Goal: Complete Application Form: Complete application form

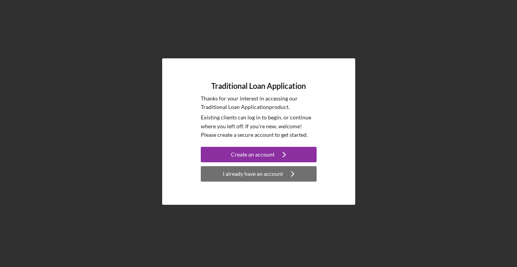
click at [272, 172] on div "I already have an account" at bounding box center [253, 173] width 60 height 15
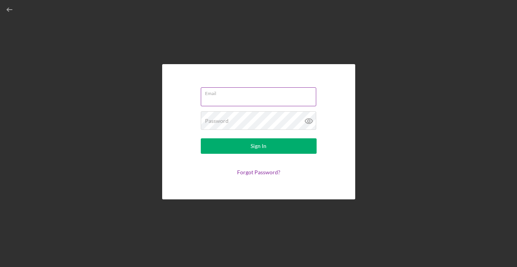
click at [238, 105] on input "Email" at bounding box center [259, 96] width 116 height 19
type input "[PERSON_NAME][EMAIL_ADDRESS][DOMAIN_NAME]"
click at [201, 138] on button "Sign In" at bounding box center [259, 145] width 116 height 15
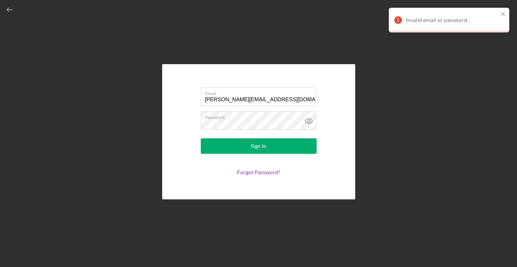
click at [260, 70] on div "Email [PERSON_NAME][EMAIL_ADDRESS][DOMAIN_NAME] Password Sign In Forgot Passwor…" at bounding box center [258, 131] width 193 height 135
click at [9, 12] on icon "button" at bounding box center [9, 9] width 17 height 17
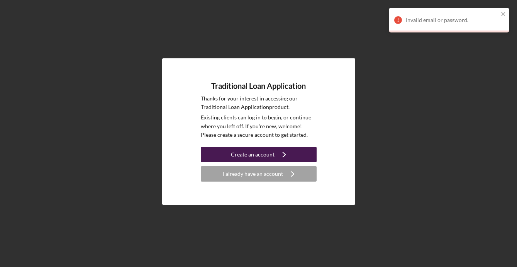
click at [256, 155] on div "Create an account" at bounding box center [253, 154] width 44 height 15
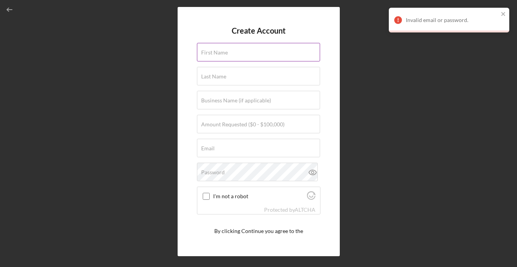
click at [235, 51] on div "First Name" at bounding box center [259, 52] width 124 height 19
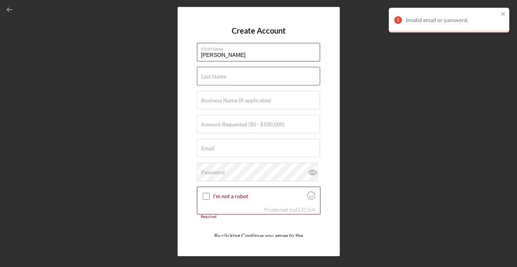
type input "[PERSON_NAME]"
click at [223, 75] on label "Last Name" at bounding box center [213, 76] width 25 height 6
click at [223, 75] on input "Last Name" at bounding box center [258, 76] width 123 height 19
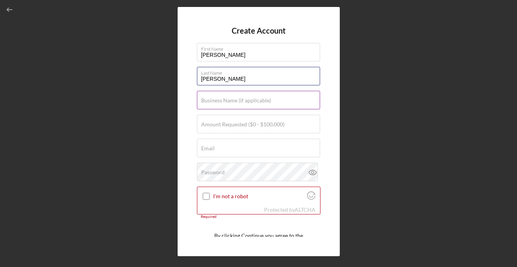
type input "[PERSON_NAME]"
click at [215, 105] on input "Business Name (if applicable)" at bounding box center [258, 100] width 123 height 19
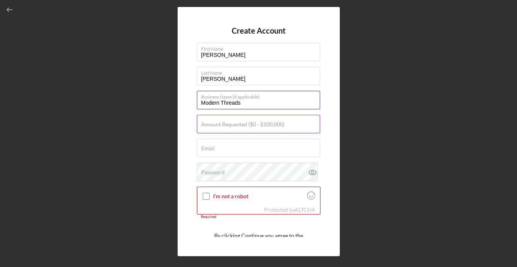
type input "Modern Threads"
click at [217, 126] on label "Amount Requested ($0 - $100,000)" at bounding box center [242, 124] width 83 height 6
click at [217, 126] on input "Amount Requested ($0 - $100,000)" at bounding box center [258, 124] width 123 height 19
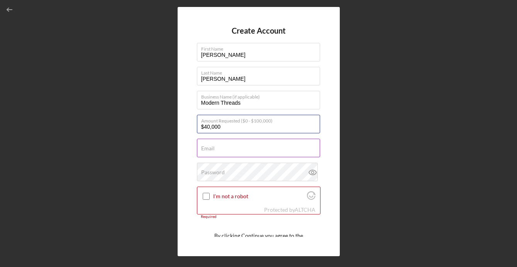
type input "$40,000"
click at [219, 150] on input "Email" at bounding box center [258, 148] width 123 height 19
type input "[PERSON_NAME][EMAIL_ADDRESS][DOMAIN_NAME]"
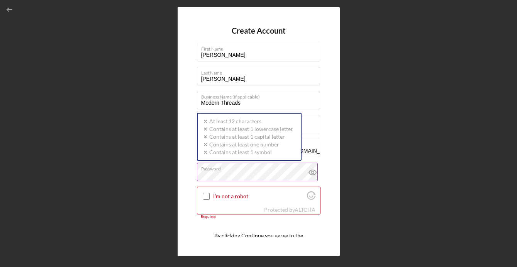
click at [227, 172] on div "Password Icon/icon-validation-no At least 12 characters Icon/icon-validation-no…" at bounding box center [259, 172] width 124 height 19
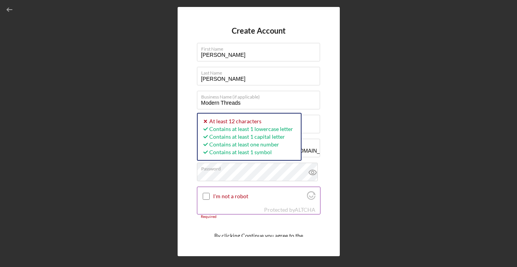
click at [206, 194] on input "I'm not a robot" at bounding box center [206, 196] width 7 height 7
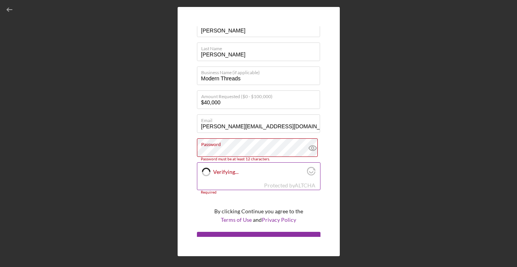
scroll to position [35, 0]
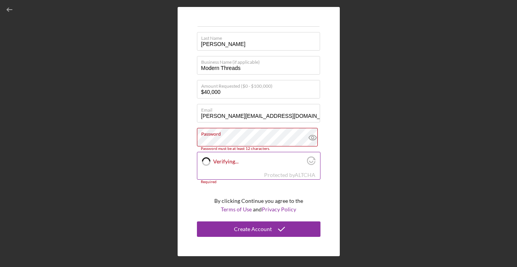
checkbox input "true"
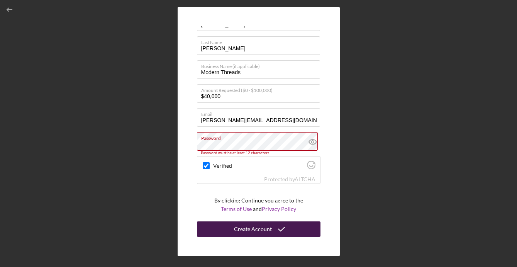
click at [255, 230] on div "Create Account" at bounding box center [253, 228] width 38 height 15
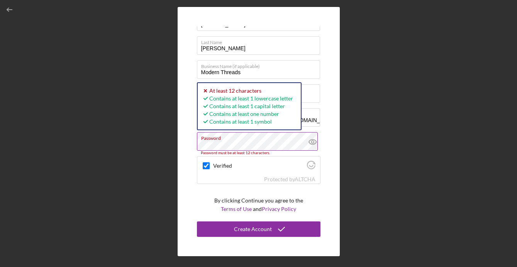
click at [309, 143] on icon at bounding box center [312, 141] width 19 height 19
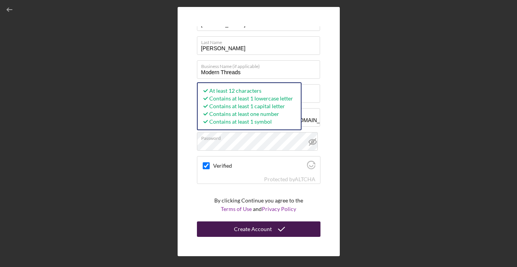
click at [247, 228] on div "Create Account" at bounding box center [253, 228] width 38 height 15
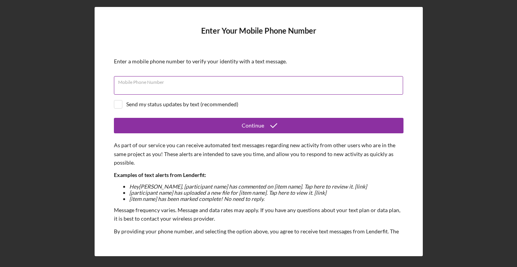
click at [221, 92] on input "Mobile Phone Number" at bounding box center [258, 85] width 289 height 19
type input "[PHONE_NUMBER]"
click at [119, 102] on input "checkbox" at bounding box center [118, 104] width 8 height 8
checkbox input "true"
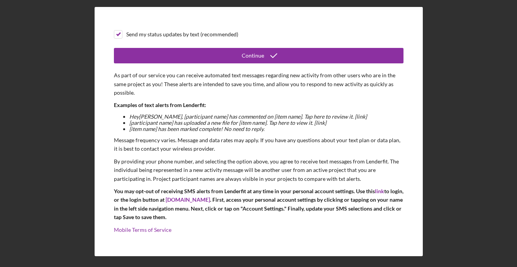
scroll to position [71, 0]
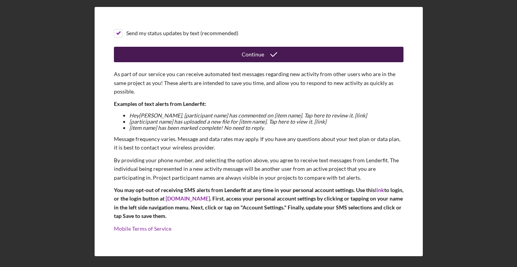
click at [261, 54] on div "Continue" at bounding box center [253, 54] width 22 height 15
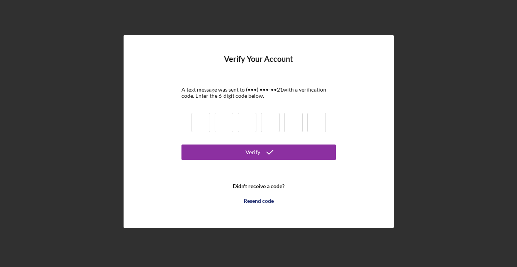
click at [204, 121] on input at bounding box center [201, 122] width 19 height 19
type input "1"
type input "4"
type input "7"
type input "3"
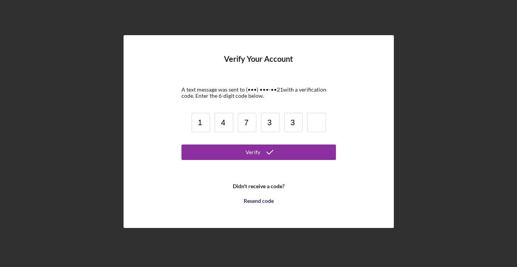
type input "3"
type input "9"
click at [182, 145] on button "Verify" at bounding box center [259, 152] width 155 height 15
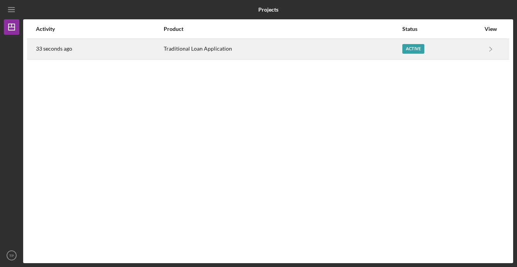
click at [403, 50] on div "Active" at bounding box center [414, 49] width 22 height 10
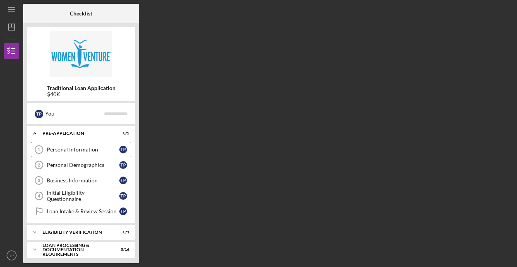
click at [61, 153] on div "Personal Information" at bounding box center [83, 149] width 73 height 6
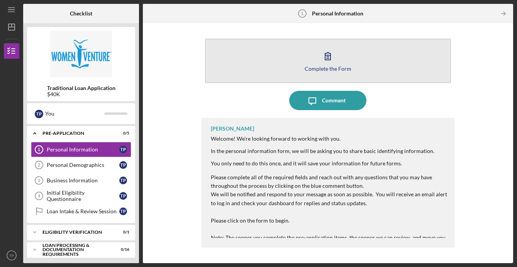
click at [325, 65] on button "Complete the Form Form" at bounding box center [328, 61] width 246 height 44
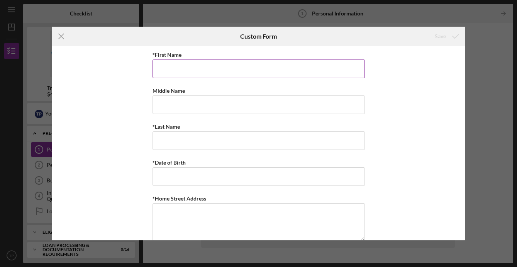
click at [259, 66] on input "*First Name" at bounding box center [259, 69] width 213 height 19
type input "[PERSON_NAME]"
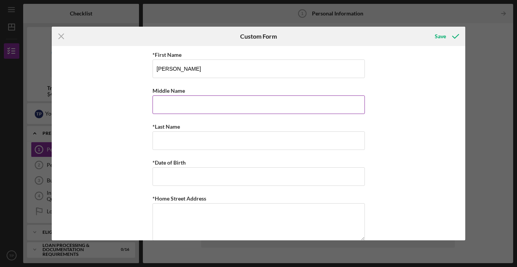
click at [171, 107] on input "Middle Name" at bounding box center [259, 104] width 213 height 19
type input "[PERSON_NAME]"
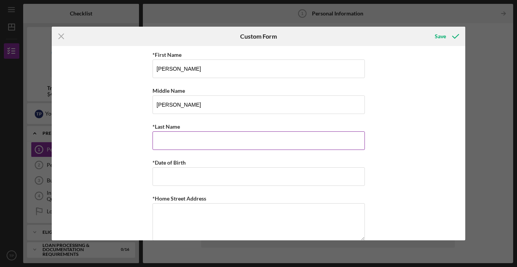
click at [166, 143] on input "*Last Name" at bounding box center [259, 140] width 213 height 19
type input "[PERSON_NAME]"
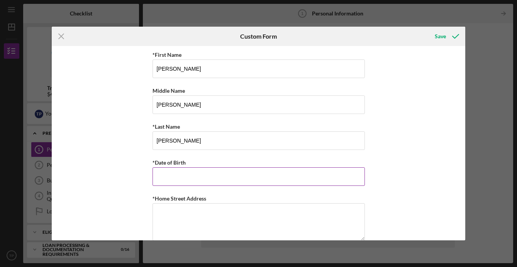
click at [168, 181] on input "*Date of Birth" at bounding box center [259, 176] width 213 height 19
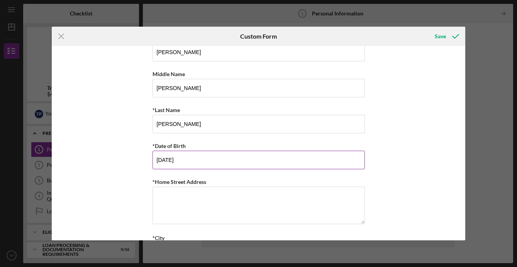
scroll to position [18, 0]
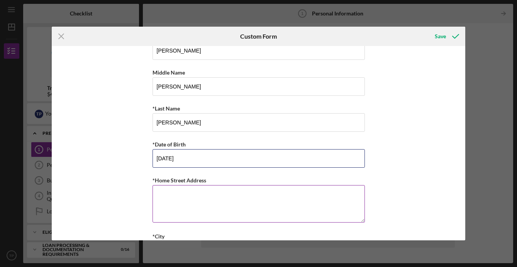
type input "[DATE]"
click at [158, 204] on textarea "*Home Street Address" at bounding box center [259, 203] width 213 height 37
type textarea "[STREET_ADDRESS]"
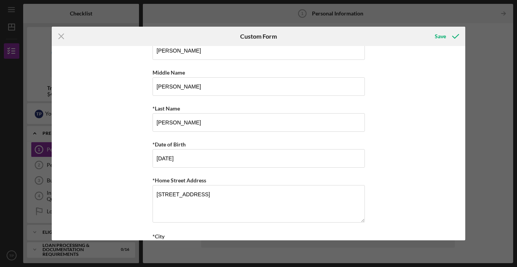
click at [386, 194] on div "*First Name [PERSON_NAME] Middle Name [PERSON_NAME] *Last Name [PERSON_NAME] *D…" at bounding box center [259, 143] width 414 height 194
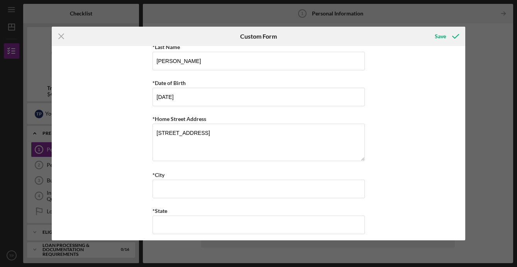
scroll to position [93, 0]
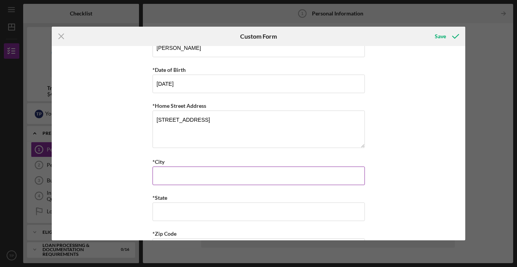
click at [271, 180] on input "*City" at bounding box center [259, 176] width 213 height 19
type input "[GEOGRAPHIC_DATA]"
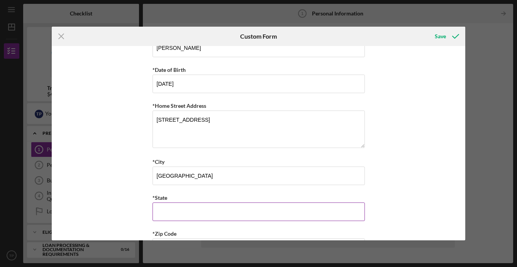
click at [170, 210] on input "*State" at bounding box center [259, 211] width 213 height 19
type input "MN"
click at [124, 193] on div "*First Name [PERSON_NAME] Middle Name [PERSON_NAME] *Last Name [PERSON_NAME] *D…" at bounding box center [259, 143] width 414 height 194
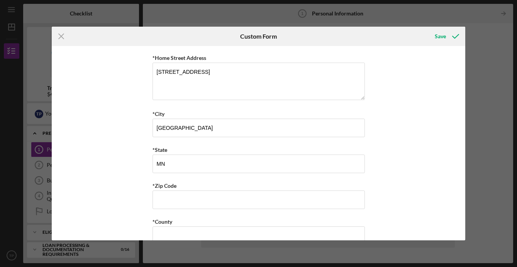
click at [181, 209] on div "*First Name [PERSON_NAME] Middle Name [PERSON_NAME] *Last Name [PERSON_NAME] *D…" at bounding box center [259, 135] width 213 height 452
click at [175, 202] on input "*Zip Code" at bounding box center [259, 200] width 213 height 19
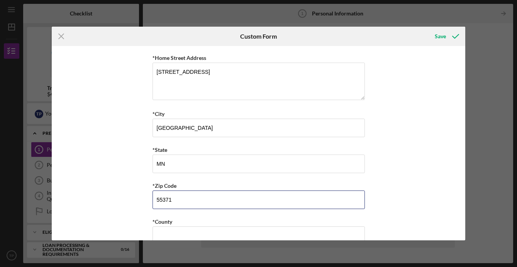
type input "55371"
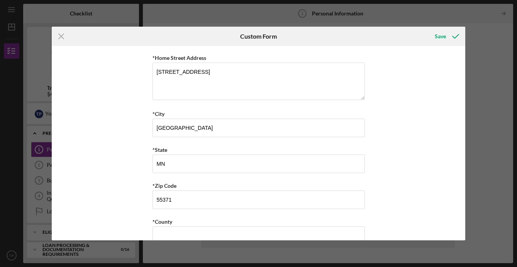
click at [130, 208] on div "*First Name [PERSON_NAME] Middle Name [PERSON_NAME] *Last Name [PERSON_NAME] *D…" at bounding box center [259, 143] width 414 height 194
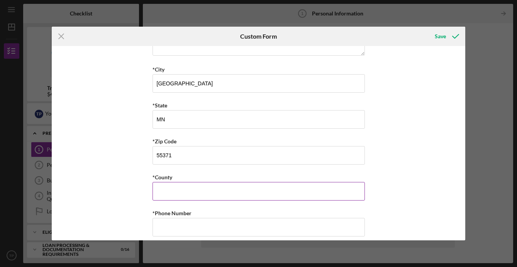
click at [174, 197] on input "*County" at bounding box center [259, 191] width 213 height 19
type input "[PERSON_NAME]"
click at [184, 220] on input "*Phone Number" at bounding box center [259, 227] width 213 height 19
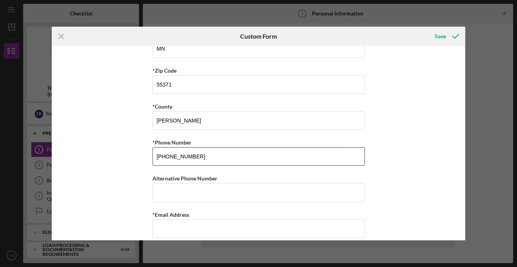
scroll to position [262, 0]
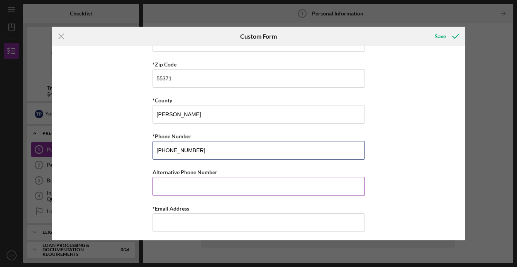
type input "[PHONE_NUMBER]"
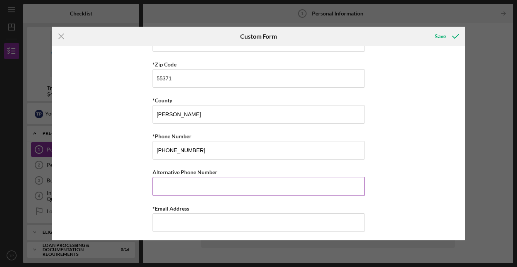
click at [192, 191] on input "Alternative Phone Number" at bounding box center [259, 186] width 213 height 19
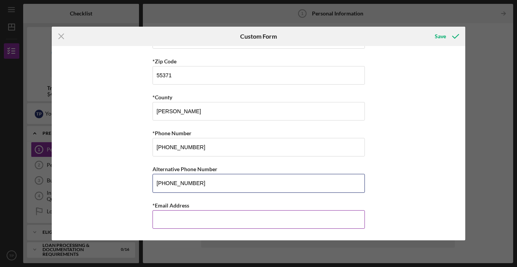
type input "[PHONE_NUMBER]"
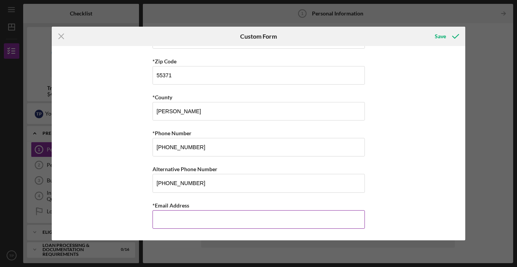
click at [184, 214] on input "*Email Address" at bounding box center [259, 219] width 213 height 19
type input "[PERSON_NAME][EMAIL_ADDRESS][DOMAIN_NAME]"
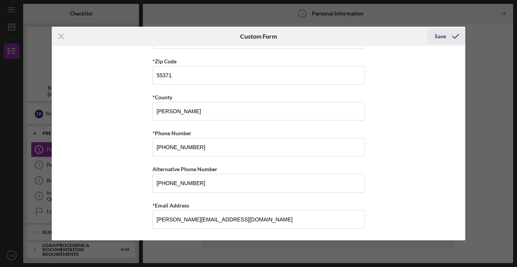
click at [437, 36] on div "Save" at bounding box center [440, 36] width 11 height 15
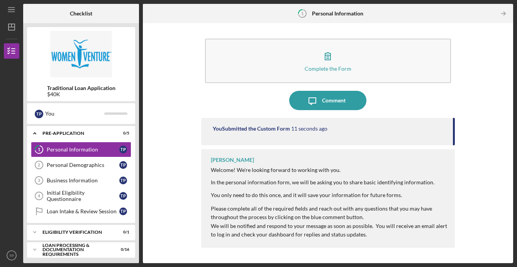
click at [167, 174] on div "Complete the Form Form Icon/Message Comment You Submitted the Custom Form 11 se…" at bounding box center [328, 143] width 363 height 232
click at [59, 164] on div "Personal Demographics" at bounding box center [83, 165] width 73 height 6
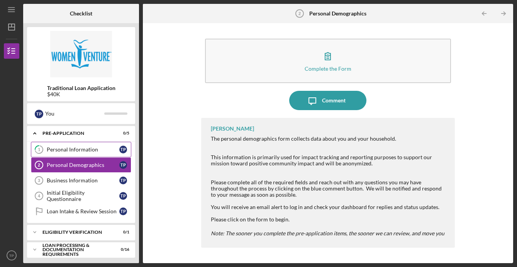
click at [71, 148] on div "Personal Information" at bounding box center [83, 149] width 73 height 6
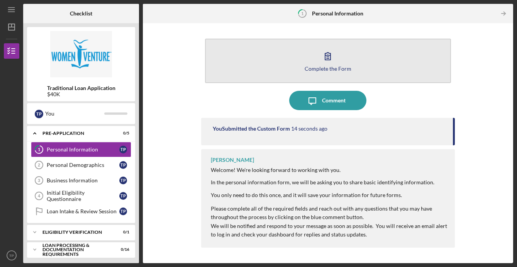
click at [337, 61] on icon "button" at bounding box center [327, 55] width 19 height 19
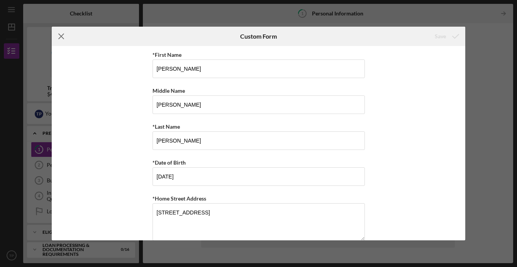
click at [63, 34] on line at bounding box center [61, 36] width 5 height 5
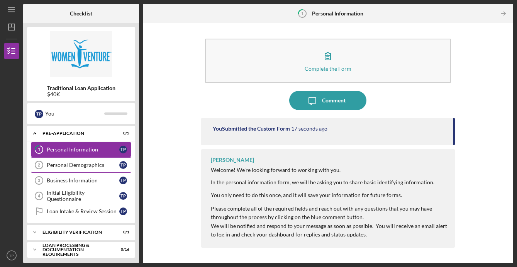
click at [47, 163] on div "Personal Demographics" at bounding box center [83, 165] width 73 height 6
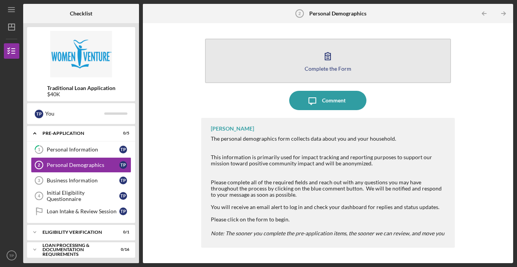
click at [331, 62] on icon "button" at bounding box center [327, 55] width 19 height 19
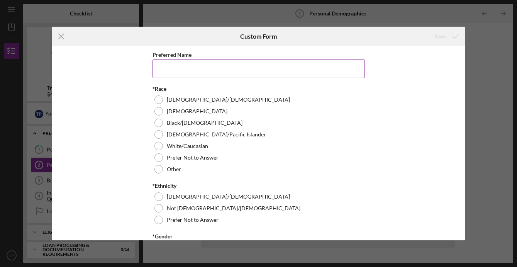
click at [192, 70] on input "Preferred Name" at bounding box center [259, 69] width 213 height 19
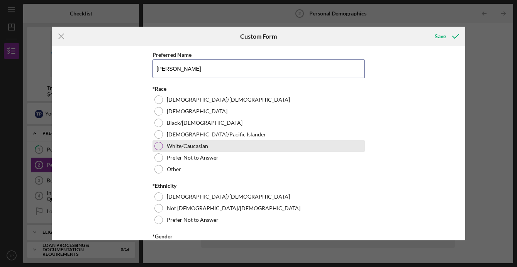
type input "[PERSON_NAME]"
click at [157, 149] on div at bounding box center [159, 146] width 9 height 9
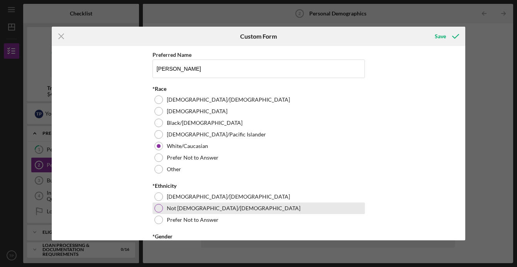
click at [160, 209] on div at bounding box center [159, 208] width 9 height 9
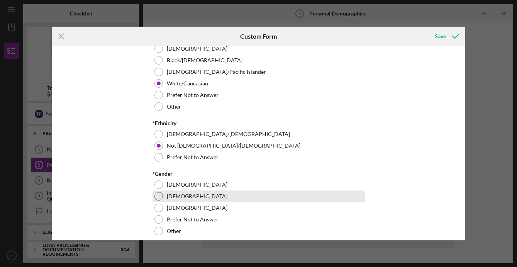
click at [158, 196] on div at bounding box center [159, 196] width 9 height 9
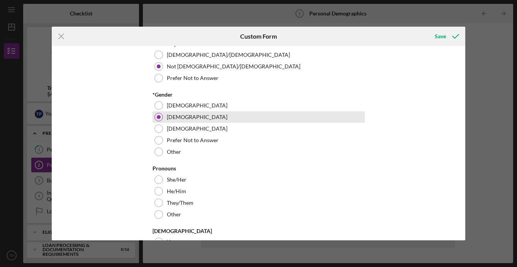
scroll to position [174, 0]
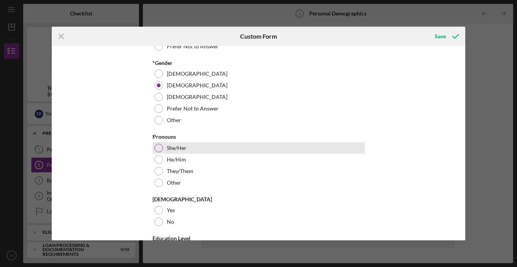
click at [160, 148] on div at bounding box center [159, 148] width 9 height 9
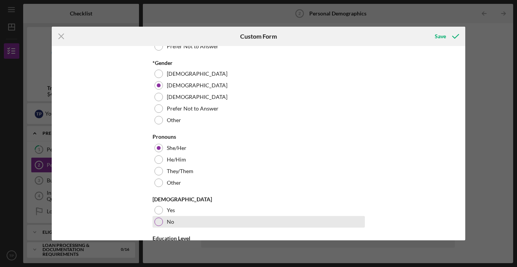
click at [158, 224] on div at bounding box center [159, 222] width 9 height 9
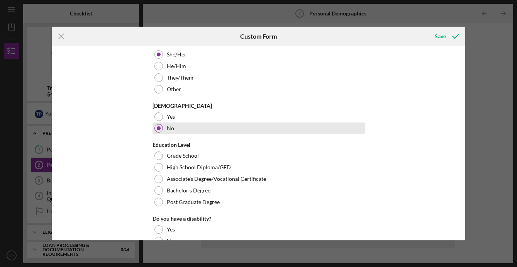
scroll to position [270, 0]
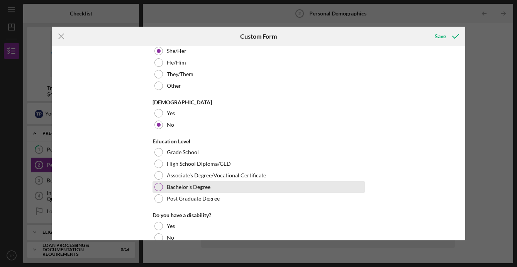
click at [157, 188] on div at bounding box center [159, 187] width 9 height 9
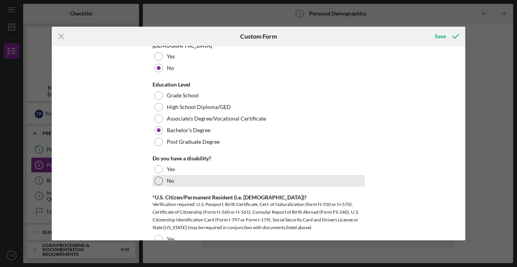
click at [157, 183] on div at bounding box center [159, 181] width 9 height 9
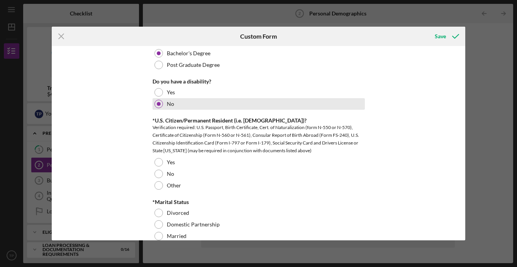
scroll to position [405, 0]
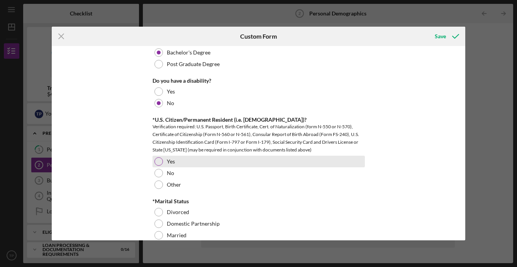
click at [160, 162] on div at bounding box center [159, 161] width 9 height 9
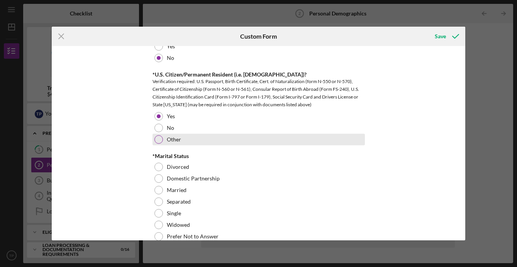
scroll to position [454, 0]
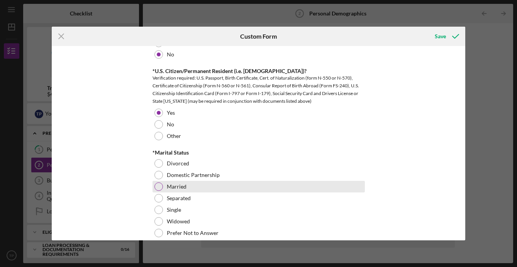
click at [156, 188] on div at bounding box center [159, 186] width 9 height 9
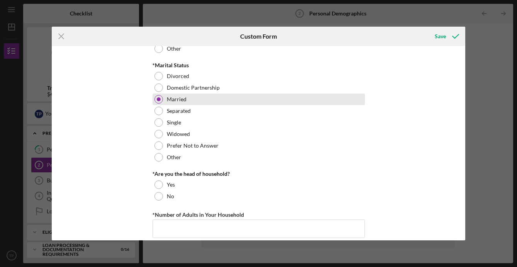
scroll to position [566, 0]
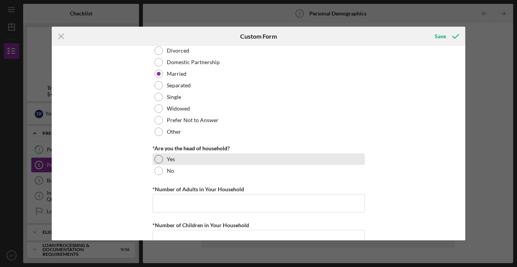
click at [159, 159] on div at bounding box center [159, 159] width 9 height 9
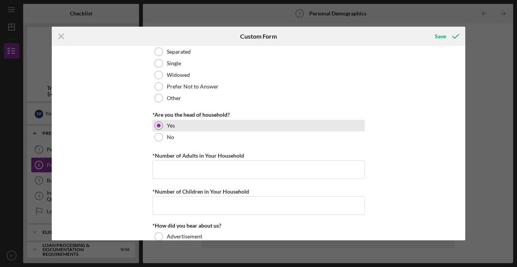
scroll to position [604, 0]
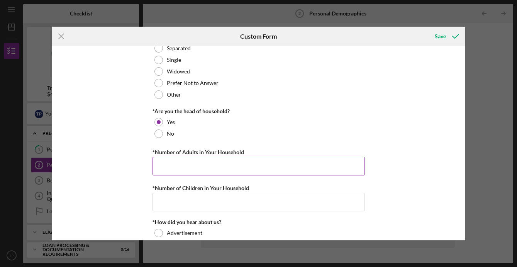
click at [164, 167] on input "*Number of Adults in Your Household" at bounding box center [259, 166] width 213 height 19
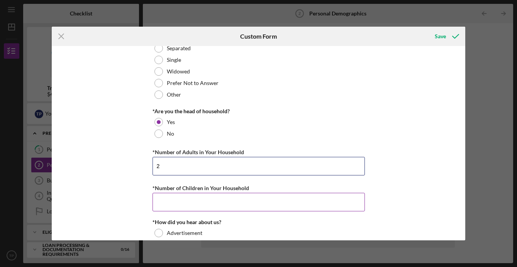
type input "2"
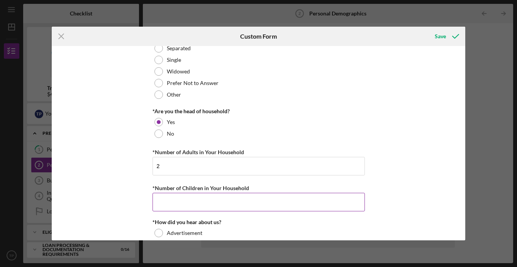
click at [197, 205] on input "*Number of Children in Your Household" at bounding box center [259, 202] width 213 height 19
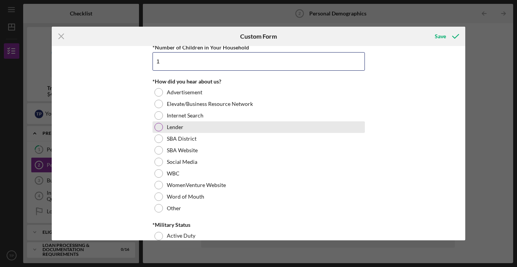
scroll to position [744, 0]
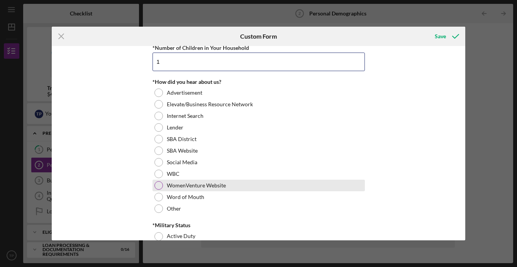
type input "1"
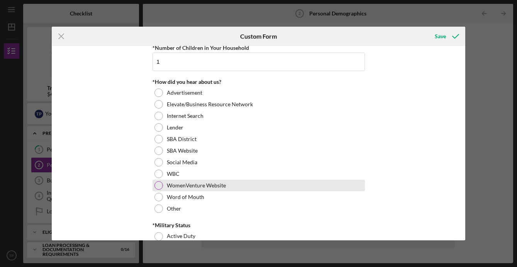
click at [158, 183] on div at bounding box center [159, 185] width 9 height 9
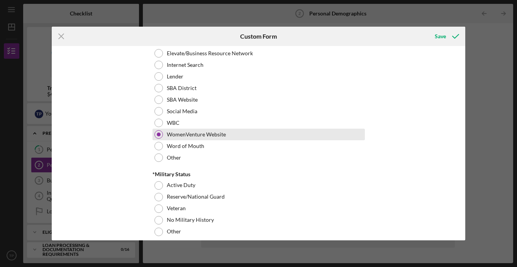
scroll to position [803, 0]
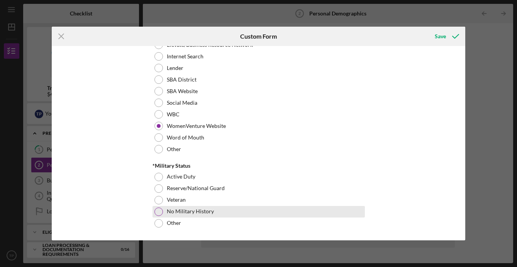
click at [158, 210] on div at bounding box center [159, 212] width 9 height 9
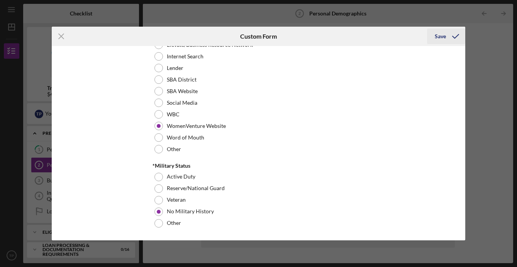
click at [446, 36] on div "Save" at bounding box center [440, 36] width 11 height 15
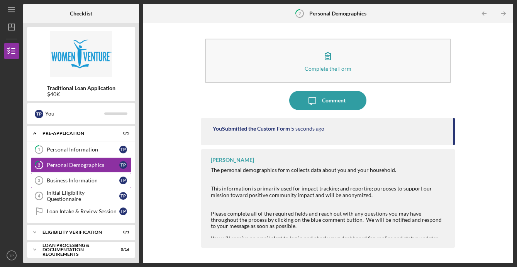
click at [80, 185] on link "Business Information 3 Business Information T P" at bounding box center [81, 180] width 100 height 15
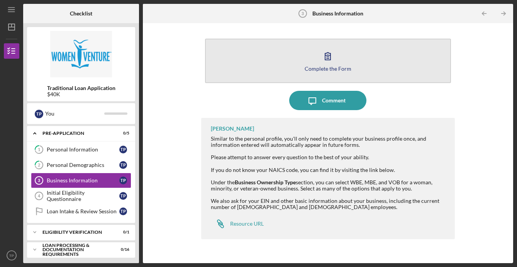
click at [325, 54] on icon "button" at bounding box center [327, 56] width 5 height 7
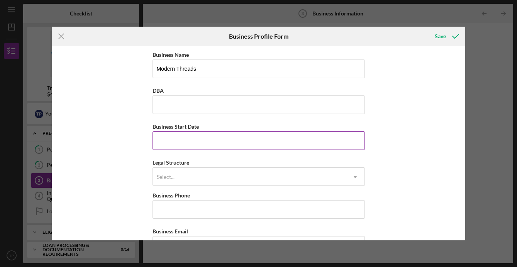
click at [262, 148] on input "Business Start Date" at bounding box center [259, 140] width 213 height 19
type input "[DATE]"
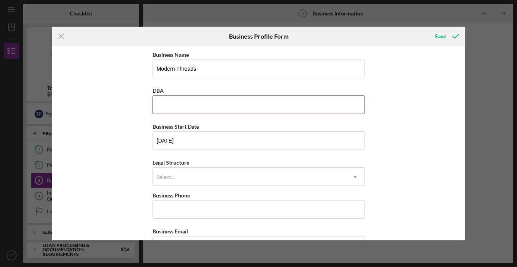
click at [180, 103] on input "DBA" at bounding box center [259, 104] width 213 height 19
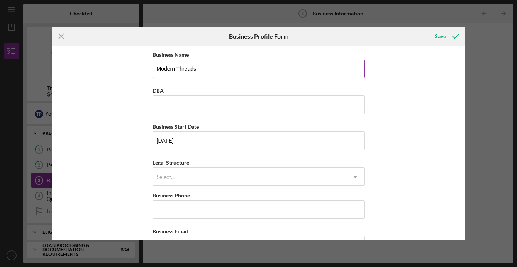
click at [200, 72] on input "Modern Threads" at bounding box center [259, 69] width 213 height 19
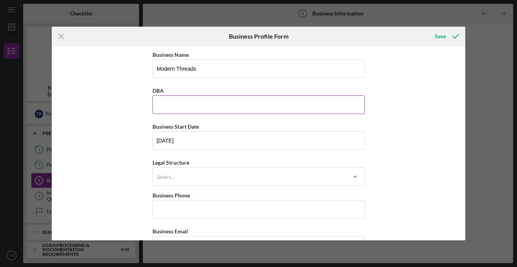
click at [188, 99] on input "DBA" at bounding box center [259, 104] width 213 height 19
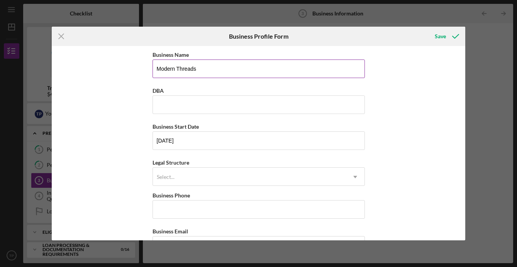
click at [206, 70] on input "Modern Threads" at bounding box center [259, 69] width 213 height 19
type input "Modern Threads LLC"
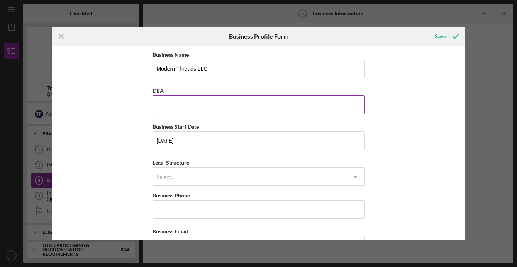
click at [185, 99] on input "DBA" at bounding box center [259, 104] width 213 height 19
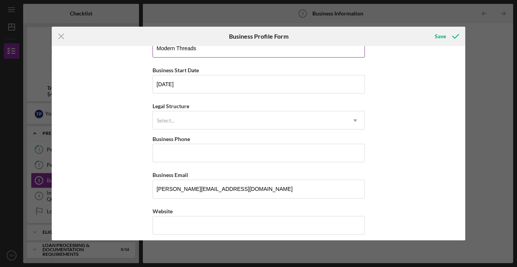
scroll to position [57, 0]
type input "Modern Threads"
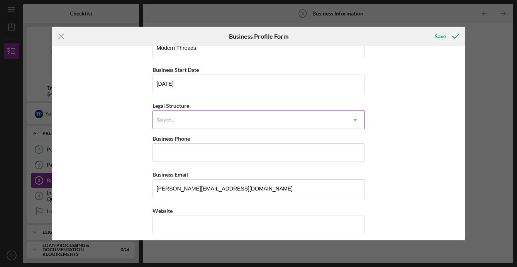
click at [175, 122] on div "Select..." at bounding box center [249, 120] width 193 height 18
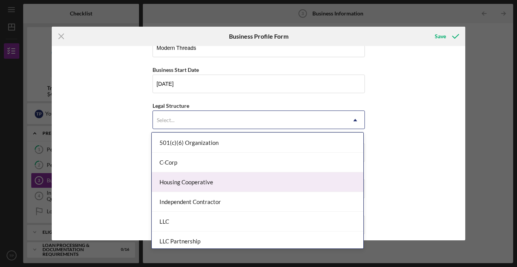
scroll to position [93, 0]
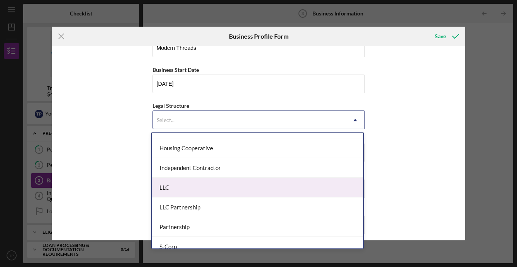
click at [185, 188] on div "LLC" at bounding box center [258, 188] width 212 height 20
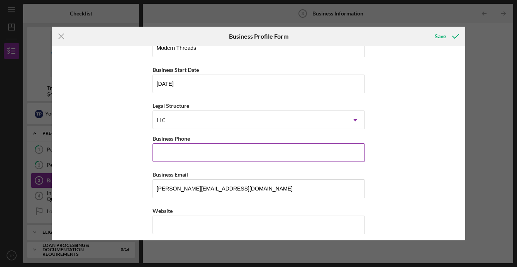
click at [180, 154] on input "Business Phone" at bounding box center [259, 152] width 213 height 19
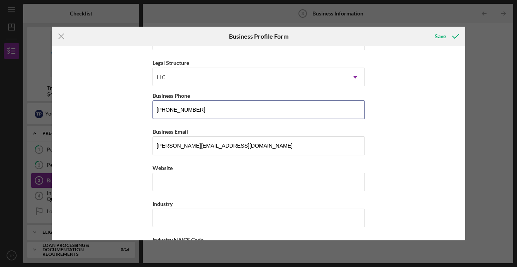
scroll to position [102, 0]
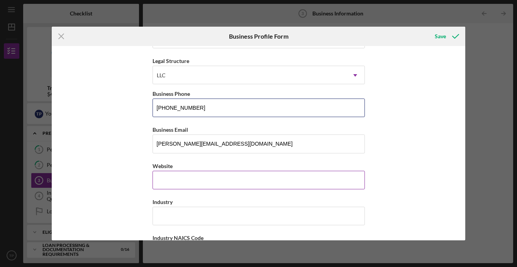
type input "[PHONE_NUMBER]"
click at [165, 183] on input "Website" at bounding box center [259, 180] width 213 height 19
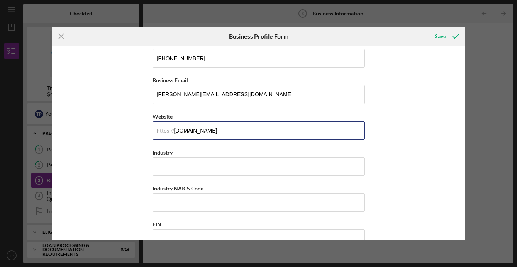
scroll to position [153, 0]
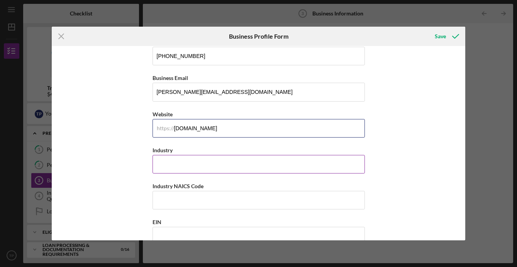
type input "[DOMAIN_NAME]"
click at [170, 163] on input "Industry" at bounding box center [259, 164] width 213 height 19
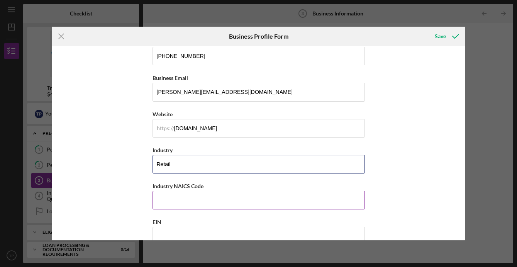
scroll to position [168, 0]
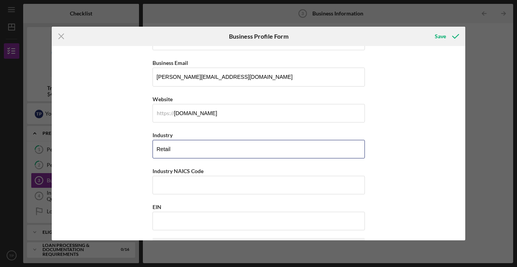
type input "Retail"
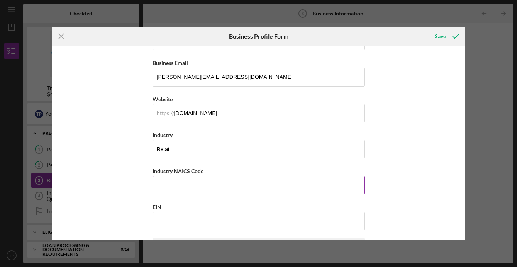
click at [164, 185] on input "Industry NAICS Code" at bounding box center [259, 185] width 213 height 19
paste input "448110"
type input "448110"
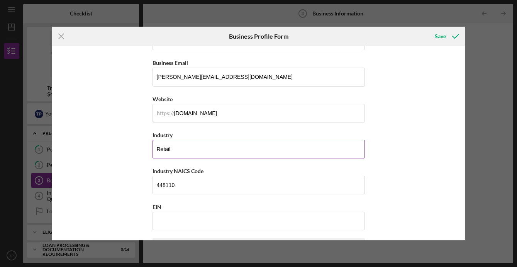
click at [162, 149] on input "Retail" at bounding box center [259, 149] width 213 height 19
paste input "Clothing and Clothing Accessories Retailers"
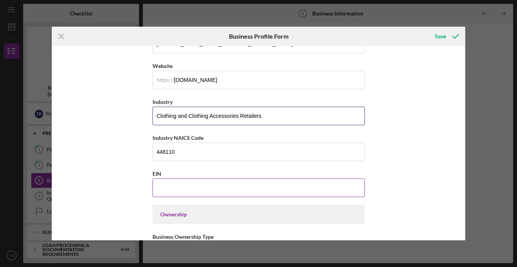
scroll to position [235, 0]
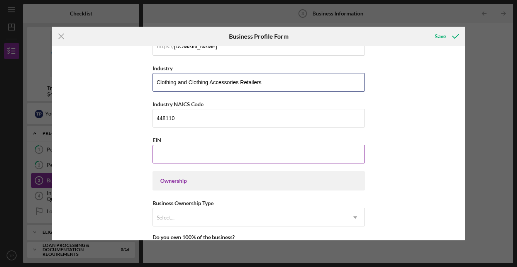
type input "Clothing and Clothing Accessories Retailers"
click at [166, 150] on input "EIN" at bounding box center [259, 154] width 213 height 19
paste input "[US_EMPLOYER_IDENTIFICATION_NUMBER]"
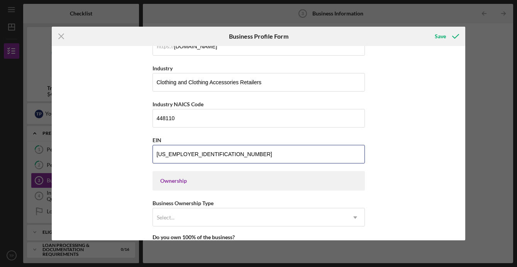
type input "[US_EMPLOYER_IDENTIFICATION_NUMBER]"
click at [168, 181] on div "Ownership" at bounding box center [258, 181] width 197 height 6
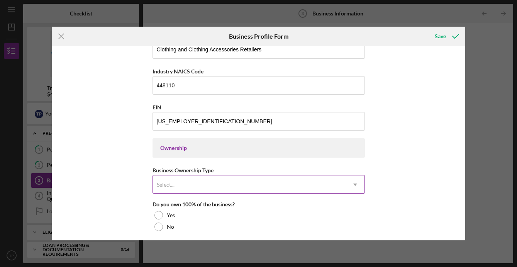
click at [162, 176] on div "Select..." at bounding box center [249, 185] width 193 height 18
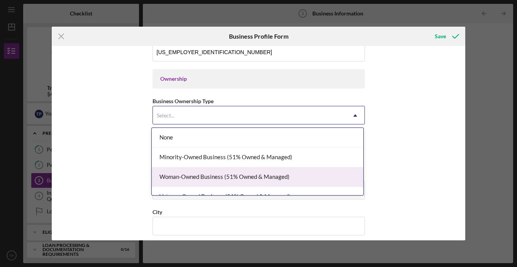
scroll to position [12, 0]
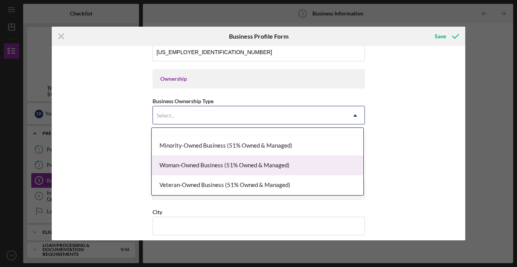
click at [221, 165] on div "Woman-Owned Business (51% Owned & Managed)" at bounding box center [258, 166] width 212 height 20
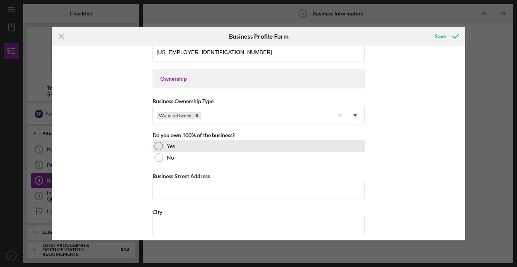
click at [160, 146] on div at bounding box center [159, 146] width 9 height 9
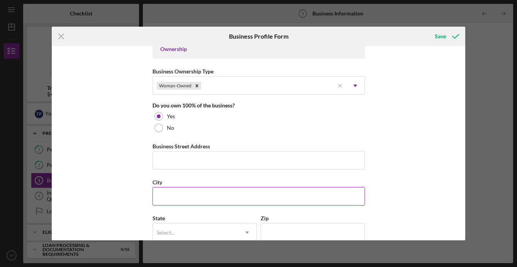
scroll to position [371, 0]
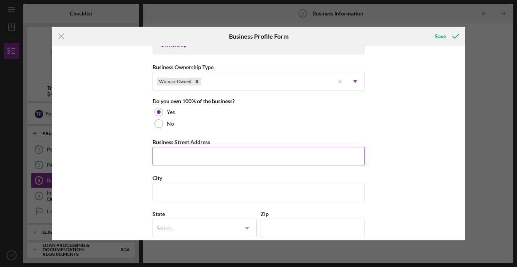
click at [165, 160] on input "Business Street Address" at bounding box center [259, 156] width 213 height 19
type input "[STREET_ADDRESS]"
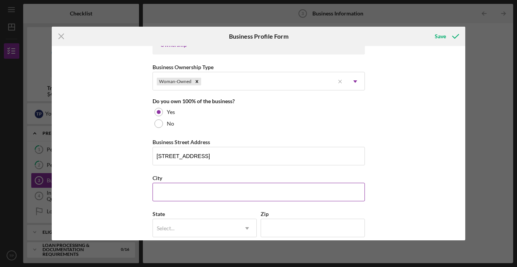
click at [161, 191] on input "City" at bounding box center [259, 192] width 213 height 19
type input "[GEOGRAPHIC_DATA]"
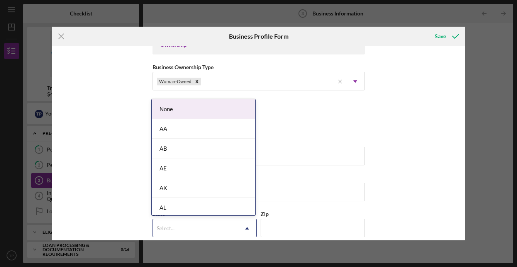
click at [160, 228] on div "Select..." at bounding box center [166, 228] width 18 height 6
type input "MN"
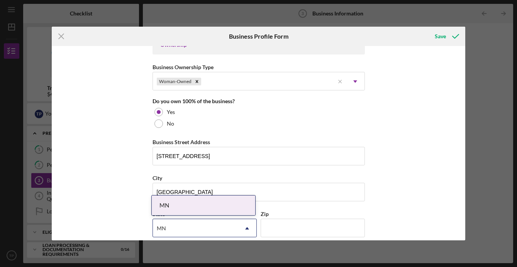
click at [160, 208] on div "MN" at bounding box center [204, 206] width 104 height 20
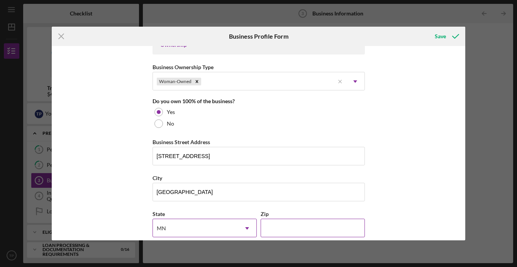
click at [293, 225] on input "Zip" at bounding box center [313, 228] width 104 height 19
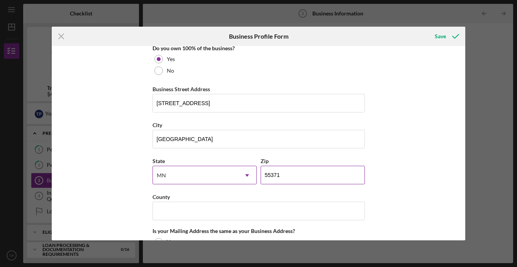
scroll to position [434, 0]
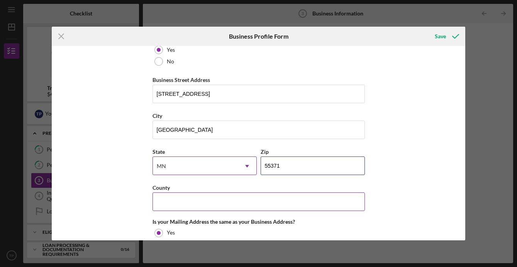
type input "55371"
click at [252, 204] on input "County" at bounding box center [259, 201] width 213 height 19
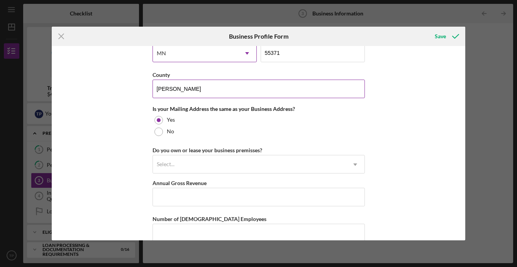
scroll to position [547, 0]
type input "[PERSON_NAME]"
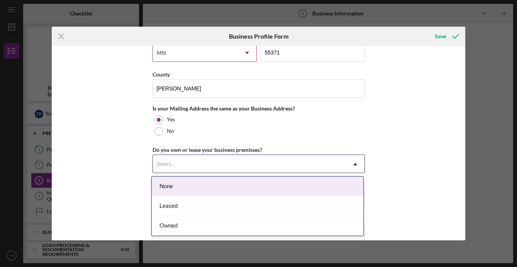
click at [219, 163] on div "Select..." at bounding box center [249, 164] width 193 height 18
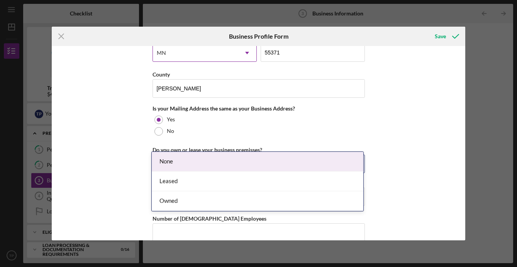
scroll to position [578, 0]
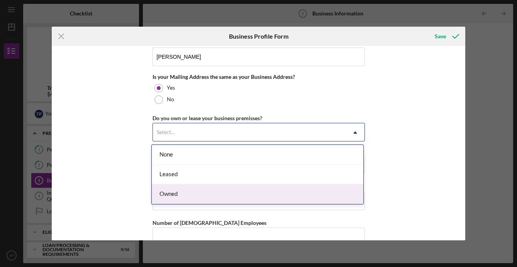
click at [194, 188] on div "Owned" at bounding box center [258, 194] width 212 height 20
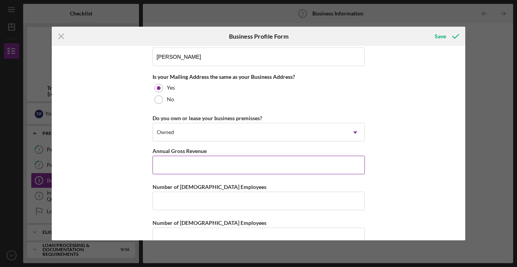
click at [185, 163] on input "Annual Gross Revenue" at bounding box center [259, 165] width 213 height 19
type input "$1"
type input "$5,774"
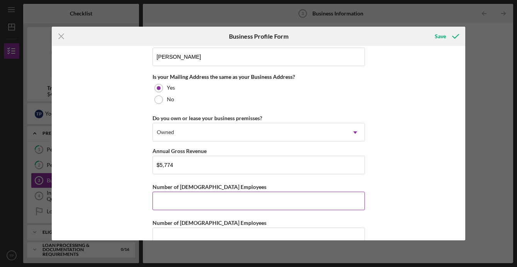
click at [170, 204] on input "Number of [DEMOGRAPHIC_DATA] Employees" at bounding box center [259, 201] width 213 height 19
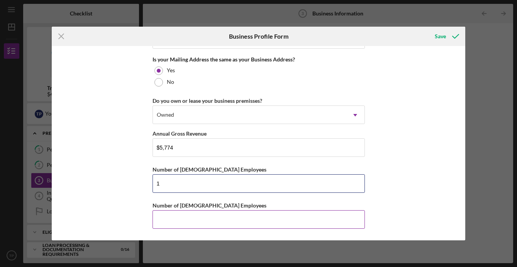
type input "1"
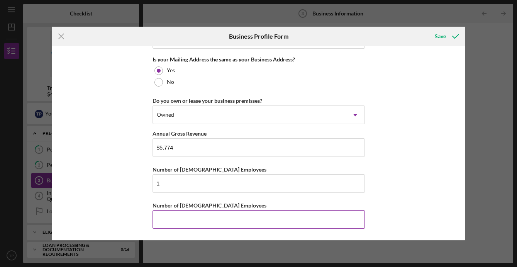
click at [169, 216] on input "Number of [DEMOGRAPHIC_DATA] Employees" at bounding box center [259, 219] width 213 height 19
type input "0"
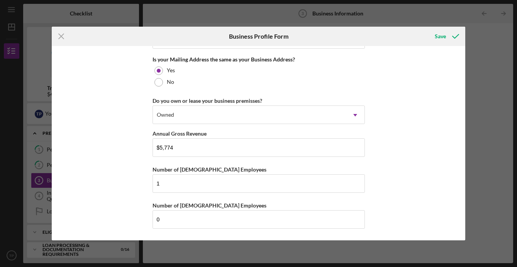
click at [375, 170] on div "Business Name Modern Threads LLC DBA Modern Threads Business Start Date [DATE] …" at bounding box center [259, 143] width 414 height 194
click at [439, 38] on div "Save" at bounding box center [440, 36] width 11 height 15
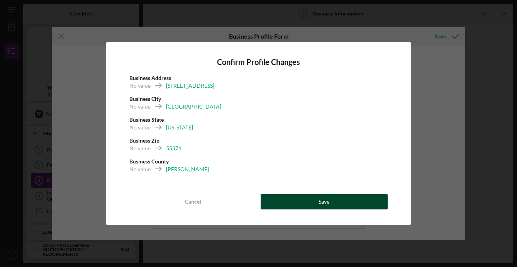
click at [301, 201] on button "Save" at bounding box center [325, 201] width 128 height 15
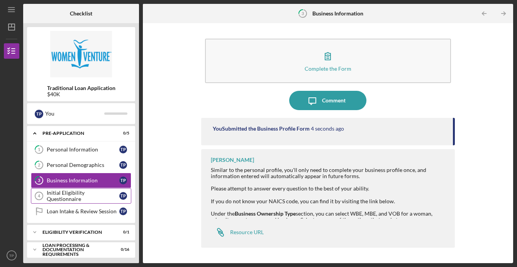
click at [69, 195] on div "Initial Eligibility Questionnaire" at bounding box center [83, 196] width 73 height 12
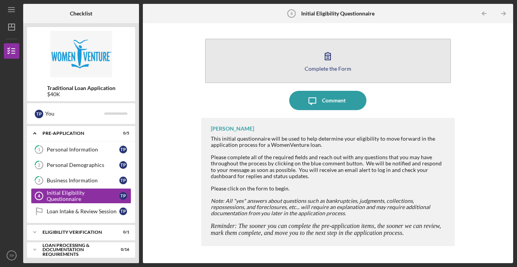
click at [331, 71] on button "Complete the Form Form" at bounding box center [328, 61] width 246 height 44
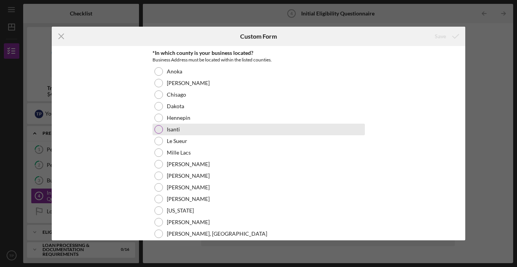
scroll to position [78, 0]
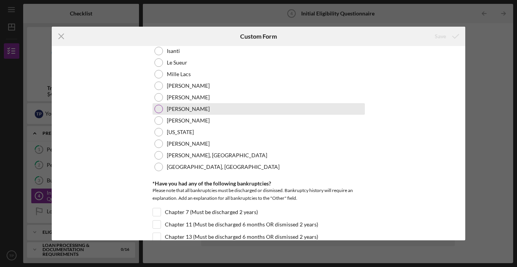
click at [158, 108] on div at bounding box center [159, 109] width 9 height 9
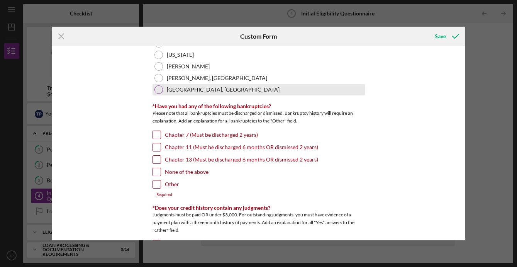
scroll to position [156, 0]
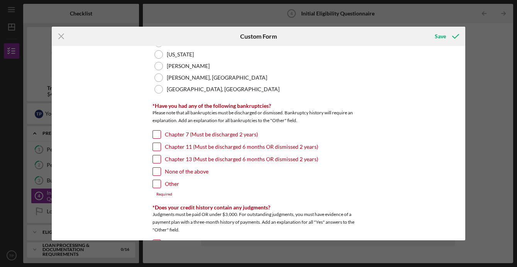
click at [155, 182] on input "Other" at bounding box center [157, 184] width 8 height 8
checkbox input "true"
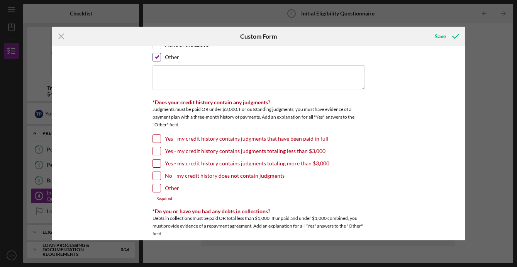
scroll to position [283, 0]
click at [155, 177] on input "No - my credit history does not contain judgments" at bounding box center [157, 176] width 8 height 8
checkbox input "true"
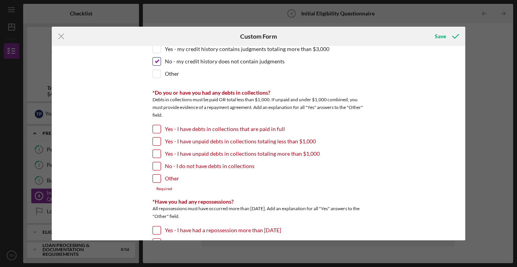
scroll to position [397, 0]
click at [156, 166] on input "No - I do not have debts in collections" at bounding box center [157, 167] width 8 height 8
checkbox input "true"
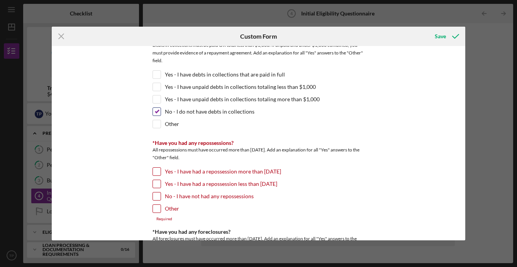
scroll to position [455, 0]
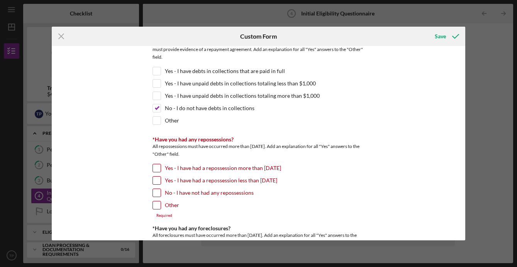
click at [156, 192] on input "No - I have not had any repossessions" at bounding box center [157, 193] width 8 height 8
checkbox input "true"
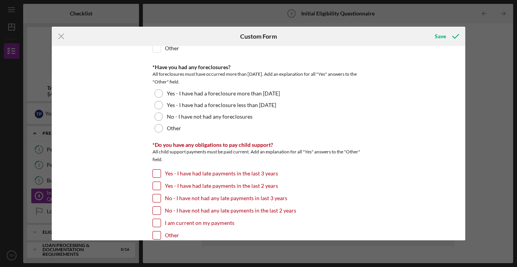
scroll to position [611, 0]
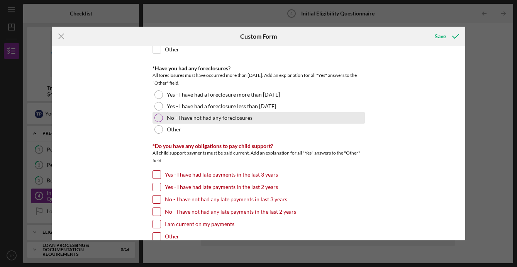
click at [159, 119] on div at bounding box center [159, 118] width 9 height 9
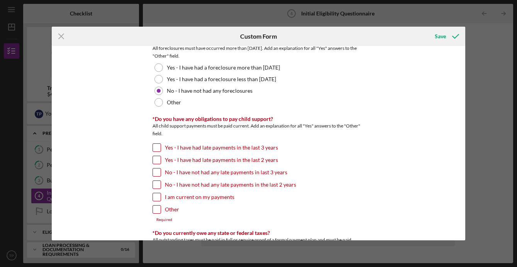
scroll to position [646, 0]
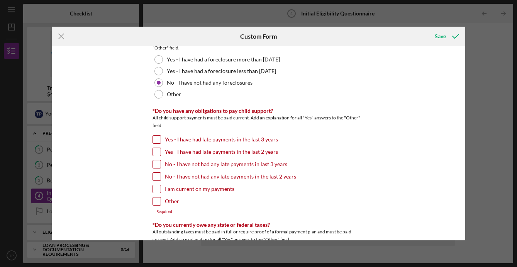
click at [157, 165] on input "No - I have not had any late payments in last 3 years" at bounding box center [157, 164] width 8 height 8
checkbox input "true"
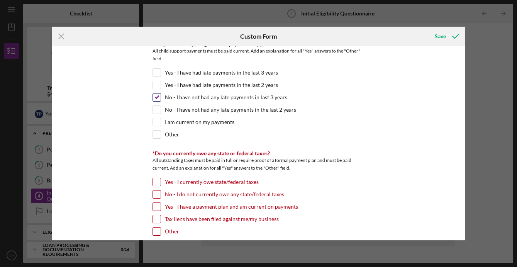
scroll to position [715, 0]
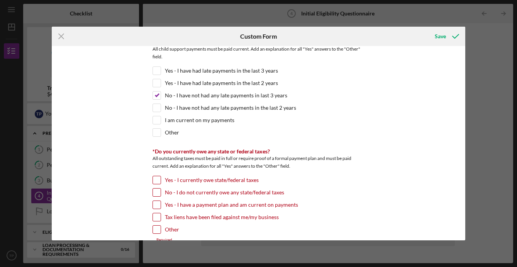
click at [156, 192] on input "No - I do not currently owe any state/federal taxes" at bounding box center [157, 193] width 8 height 8
checkbox input "true"
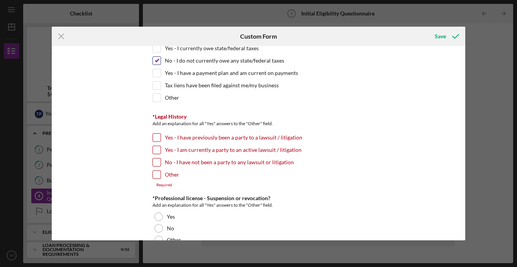
scroll to position [847, 0]
click at [154, 163] on input "No - I have not been a party to any lawsuit or litigation" at bounding box center [157, 162] width 8 height 8
checkbox input "true"
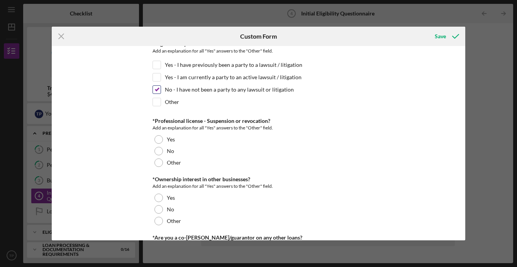
scroll to position [922, 0]
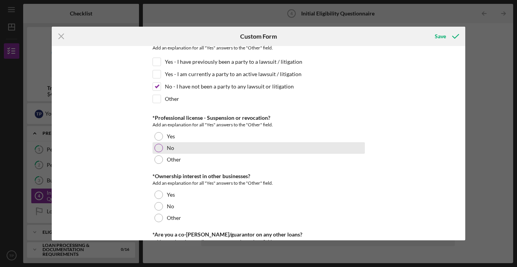
click at [161, 152] on div "No" at bounding box center [259, 148] width 213 height 12
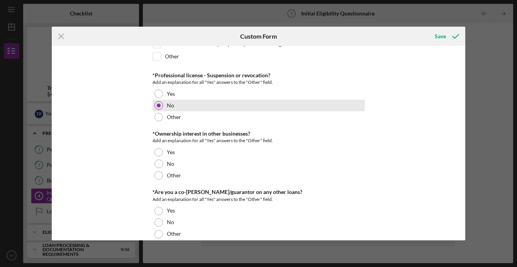
scroll to position [967, 0]
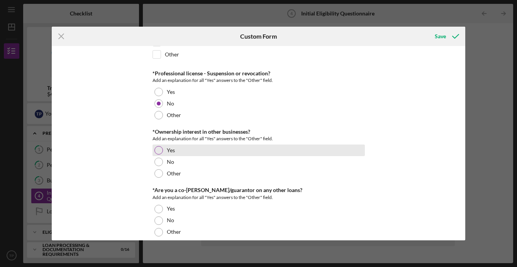
click at [160, 151] on div at bounding box center [159, 150] width 9 height 9
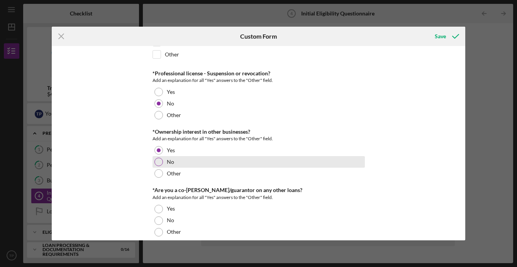
click at [158, 167] on div "No" at bounding box center [259, 162] width 213 height 12
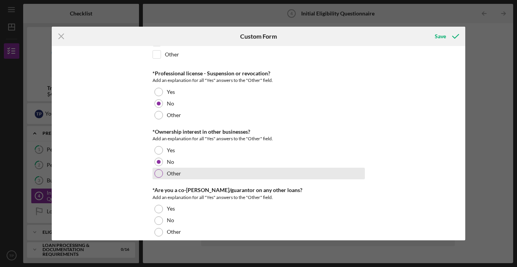
click at [157, 173] on div at bounding box center [159, 173] width 9 height 9
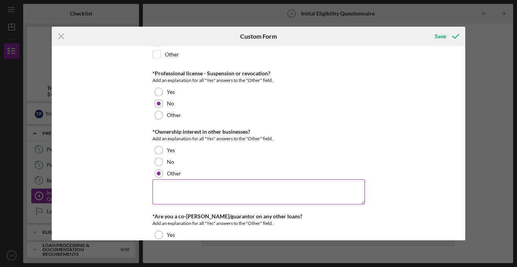
click at [170, 188] on textarea at bounding box center [259, 191] width 213 height 25
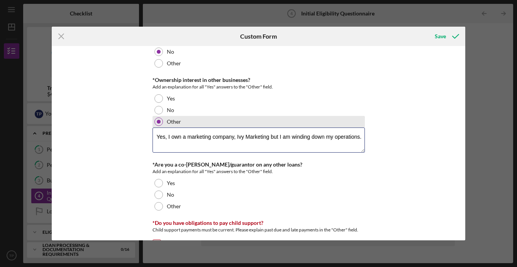
scroll to position [1028, 0]
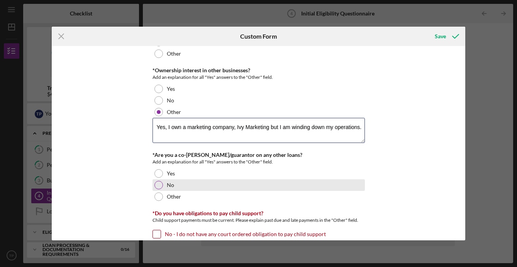
type textarea "Yes, I own a marketing company, Ivy Marketing but I am winding down my operatio…"
click at [157, 185] on div at bounding box center [159, 185] width 9 height 9
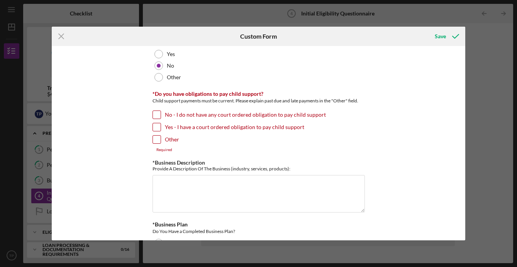
scroll to position [1149, 0]
click at [160, 113] on div "No - I do not have any court ordered obligation to pay child support" at bounding box center [259, 115] width 213 height 12
click at [156, 112] on input "No - I do not have any court ordered obligation to pay child support" at bounding box center [157, 114] width 8 height 8
checkbox input "true"
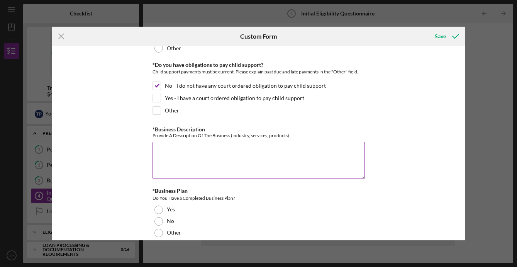
scroll to position [1177, 0]
click at [196, 169] on textarea "*Business Description" at bounding box center [259, 159] width 213 height 37
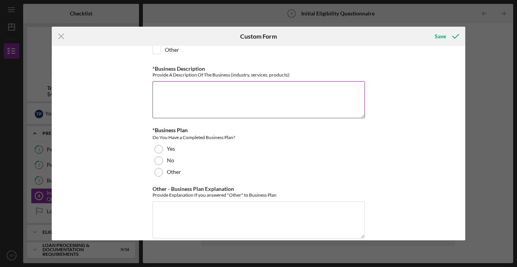
scroll to position [1232, 0]
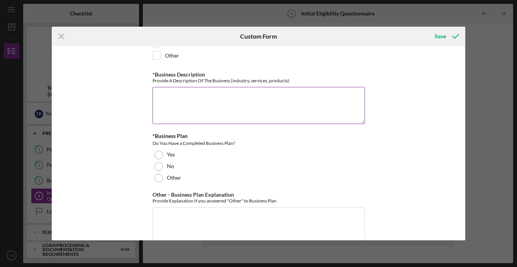
type textarea "W"
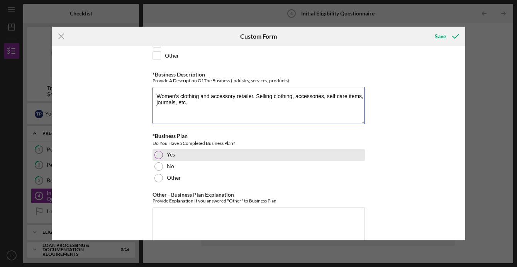
type textarea "Women's clothing and accessory retailer. Selling clothing, accessories, self ca…"
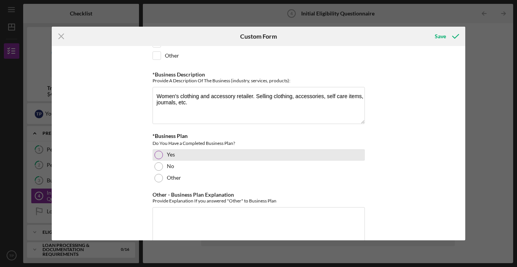
click at [161, 155] on div at bounding box center [159, 155] width 9 height 9
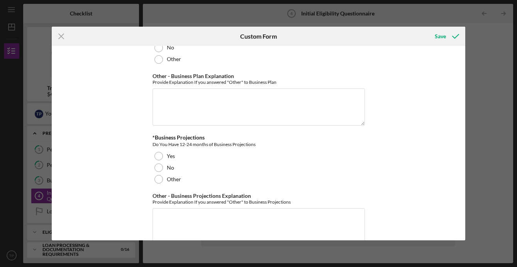
scroll to position [1352, 0]
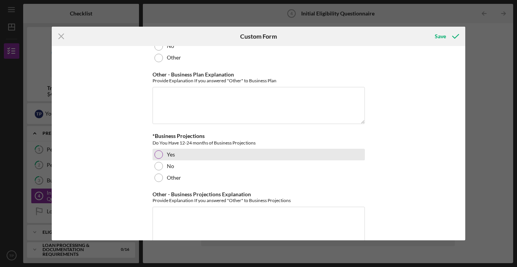
click at [164, 153] on div "Yes" at bounding box center [259, 155] width 213 height 12
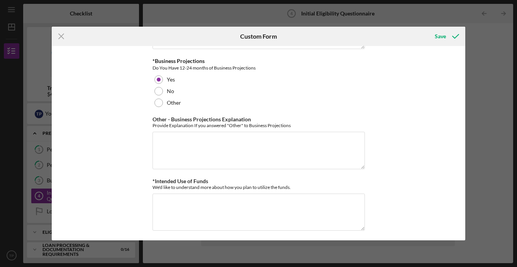
scroll to position [1430, 0]
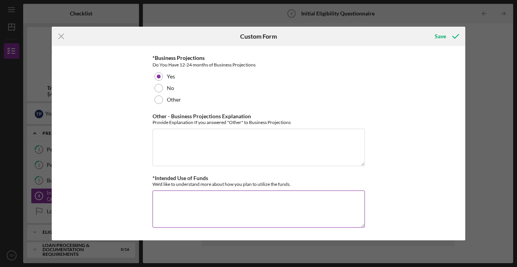
click at [224, 211] on textarea "*Intended Use of Funds" at bounding box center [259, 209] width 213 height 37
click at [488, 160] on div "Icon/Menu Close Custom Form Save *In which county is your business located? Bus…" at bounding box center [258, 133] width 517 height 267
click at [266, 200] on textarea "*Intended Use of Funds" at bounding box center [259, 209] width 213 height 37
paste textarea "The $40,000 business loan will be used to secure and build out a permanent stor…"
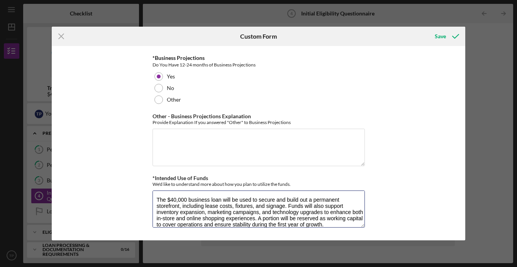
scroll to position [1, 0]
click at [155, 199] on textarea "The $40,000 business loan will be used to secure and build out a permanent stor…" at bounding box center [259, 209] width 213 height 37
click at [182, 198] on textarea "The $40,000 business loan will be used to secure and build out a permanent stor…" at bounding box center [259, 209] width 213 height 37
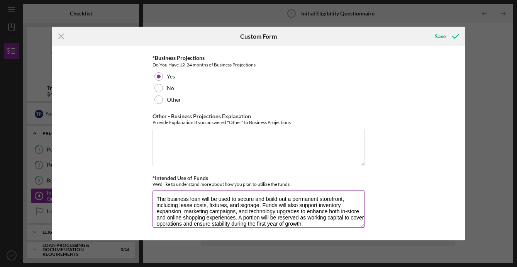
drag, startPoint x: 199, startPoint y: 200, endPoint x: 168, endPoint y: 199, distance: 31.7
click at [168, 199] on textarea "The business loan will be used to secure and build out a permanent storefront, …" at bounding box center [259, 209] width 213 height 37
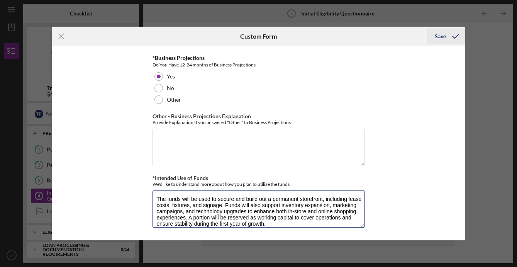
type textarea "The funds will be used to secure and build out a permanent storefront, includin…"
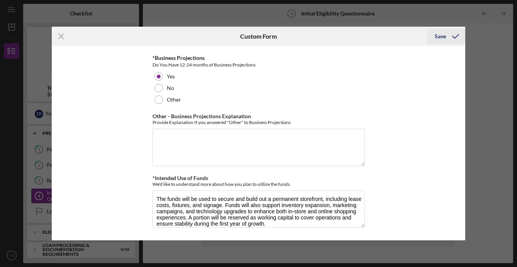
click at [440, 39] on div "Save" at bounding box center [440, 36] width 11 height 15
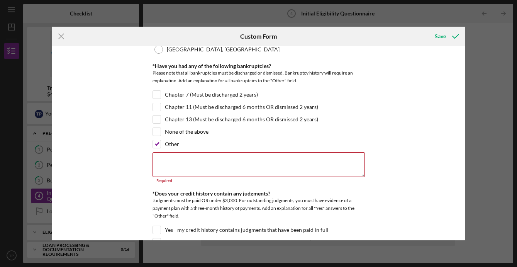
scroll to position [196, 0]
click at [153, 132] on input "None of the above" at bounding box center [157, 132] width 8 height 8
checkbox input "true"
click at [158, 144] on input "Other" at bounding box center [157, 145] width 8 height 8
checkbox input "false"
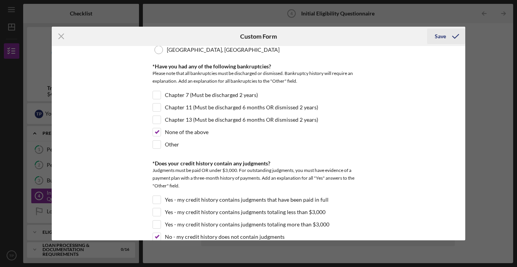
click at [442, 34] on div "Save" at bounding box center [440, 36] width 11 height 15
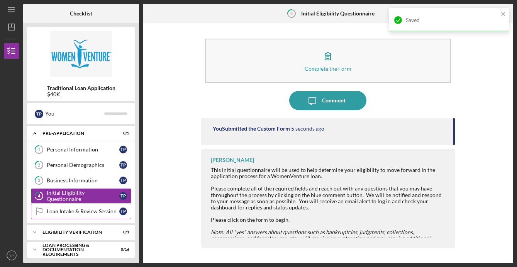
click at [67, 210] on div "Loan Intake & Review Session" at bounding box center [83, 211] width 73 height 6
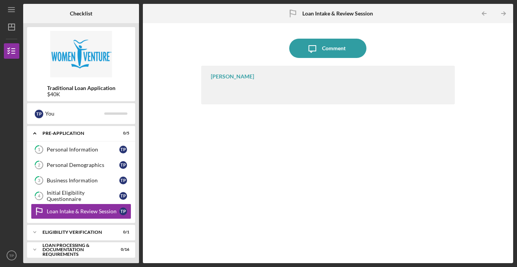
click at [253, 89] on div "[PERSON_NAME]" at bounding box center [328, 85] width 254 height 39
click at [228, 77] on div "[PERSON_NAME]" at bounding box center [232, 76] width 43 height 6
click at [190, 191] on div "Icon/Message Comment [PERSON_NAME]" at bounding box center [328, 143] width 363 height 232
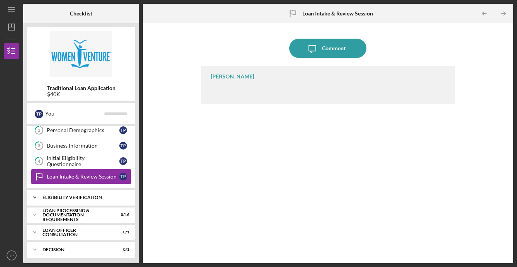
click at [36, 196] on icon "Icon/Expander" at bounding box center [34, 197] width 15 height 15
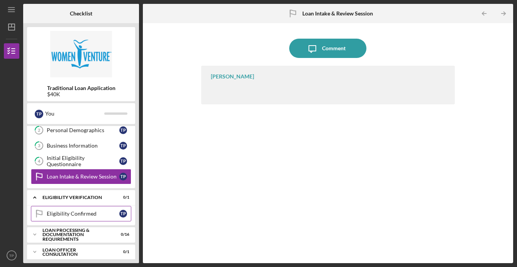
scroll to position [0, 0]
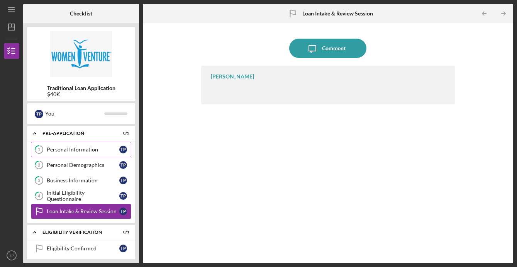
click at [48, 150] on div "Personal Information" at bounding box center [83, 149] width 73 height 6
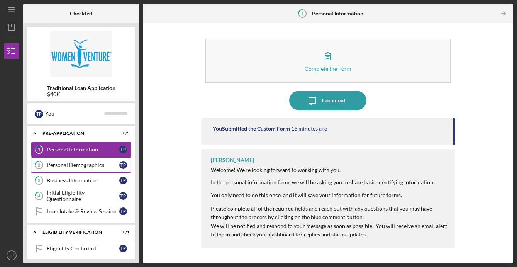
click at [54, 168] on link "2 Personal Demographics T P" at bounding box center [81, 164] width 100 height 15
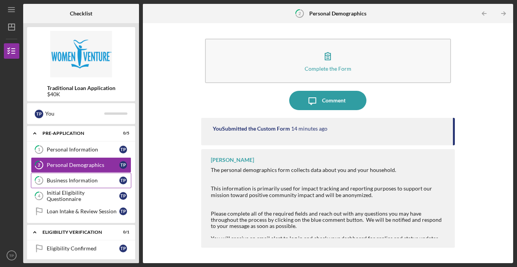
click at [65, 180] on div "Business Information" at bounding box center [83, 180] width 73 height 6
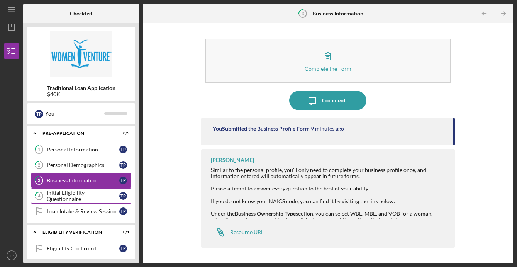
click at [77, 192] on link "4 Initial Eligibility Questionnaire T P" at bounding box center [81, 195] width 100 height 15
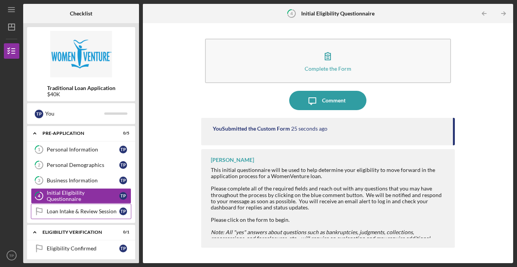
click at [79, 209] on div "Loan Intake & Review Session" at bounding box center [83, 211] width 73 height 6
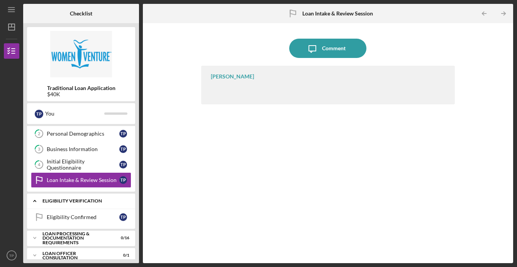
scroll to position [57, 0]
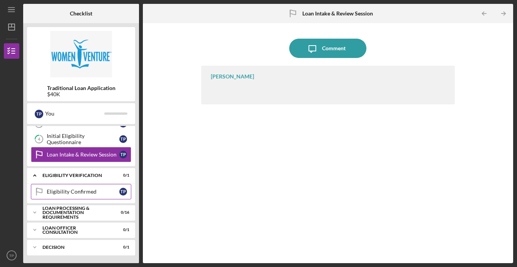
click at [66, 190] on div "Eligibility Confirmed" at bounding box center [83, 192] width 73 height 6
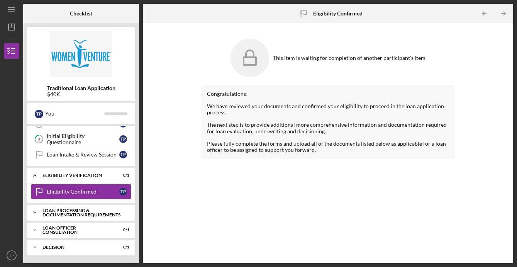
click at [65, 211] on div "Loan Processing & Documentation Requirements" at bounding box center [84, 212] width 83 height 9
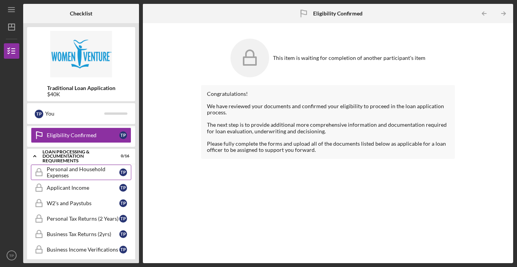
scroll to position [116, 0]
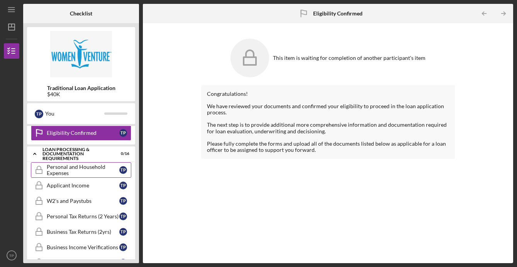
click at [75, 171] on div "Personal and Household Expenses" at bounding box center [83, 170] width 73 height 12
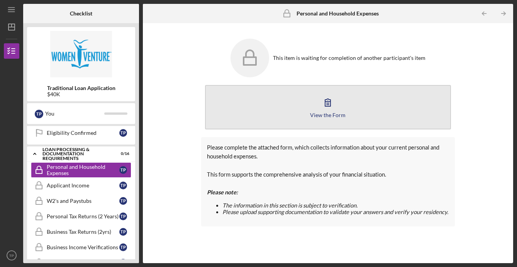
click at [330, 110] on icon "button" at bounding box center [327, 102] width 19 height 19
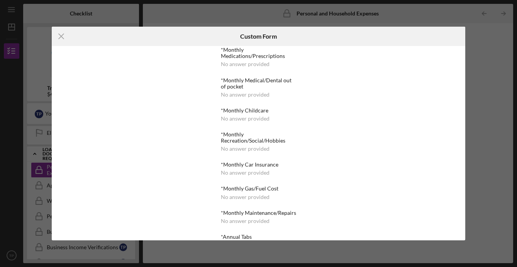
scroll to position [323, 0]
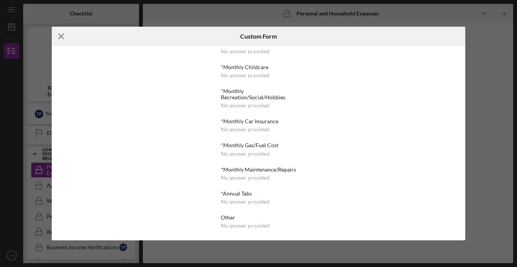
click at [63, 34] on line at bounding box center [61, 36] width 5 height 5
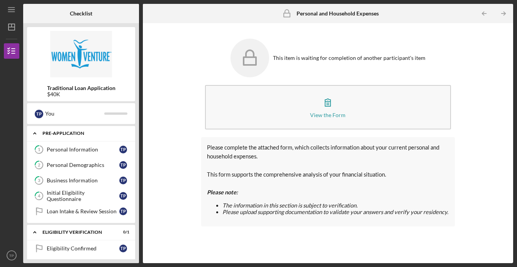
click at [36, 133] on icon "Icon/Expander" at bounding box center [34, 133] width 15 height 15
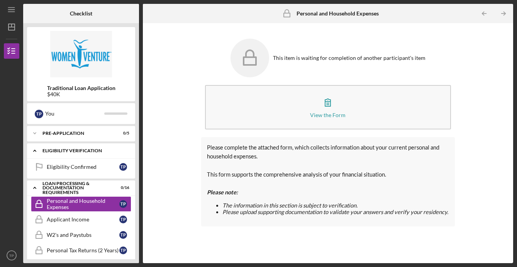
click at [39, 151] on icon "Icon/Expander" at bounding box center [34, 150] width 15 height 15
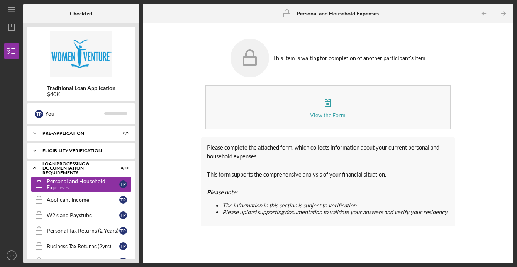
click at [36, 152] on icon "Icon/Expander" at bounding box center [34, 150] width 15 height 15
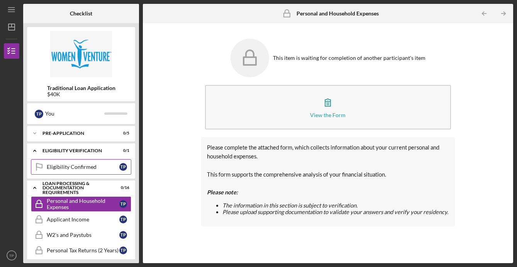
click at [55, 165] on div "Eligibility Confirmed" at bounding box center [83, 167] width 73 height 6
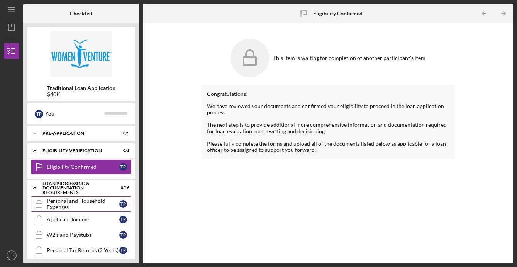
click at [55, 201] on div "Personal and Household Expenses" at bounding box center [83, 204] width 73 height 12
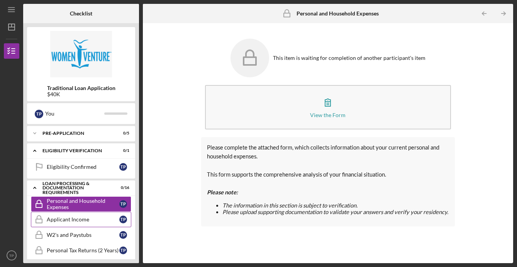
click at [95, 213] on link "Applicant Income Applicant Income T P" at bounding box center [81, 219] width 100 height 15
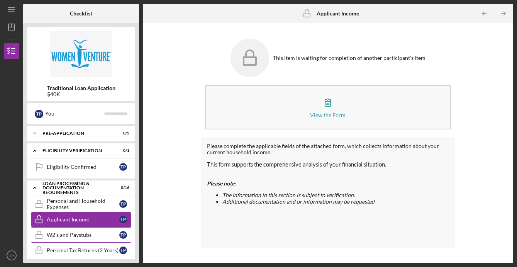
click at [88, 239] on link "W2's and Paystubs W2's and Paystubs T P" at bounding box center [81, 234] width 100 height 15
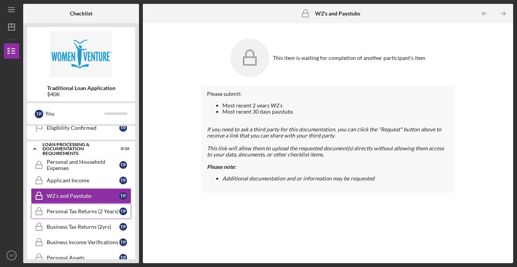
scroll to position [40, 0]
click at [89, 210] on div "Personal Tax Returns (2 Years)" at bounding box center [83, 211] width 73 height 6
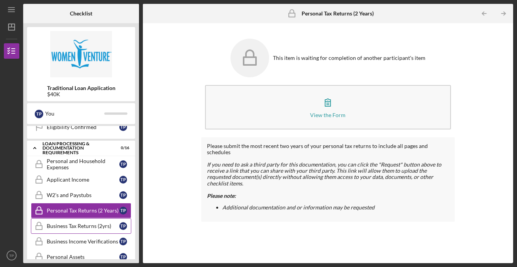
click at [92, 222] on link "Business Tax Returns (2yrs) Business Tax Returns (2yrs) T P" at bounding box center [81, 225] width 100 height 15
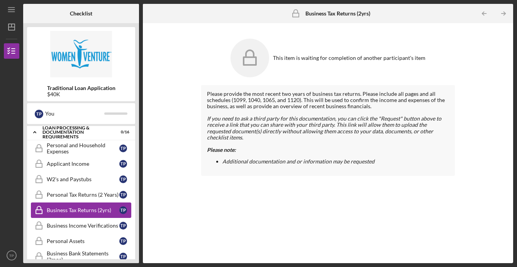
scroll to position [56, 0]
click at [76, 208] on div "Business Tax Returns (2yrs)" at bounding box center [83, 210] width 73 height 6
click at [79, 221] on link "Business Income Verifications Business Income Verifications T P" at bounding box center [81, 225] width 100 height 15
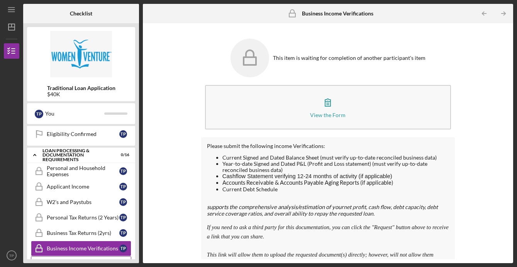
scroll to position [29, 0]
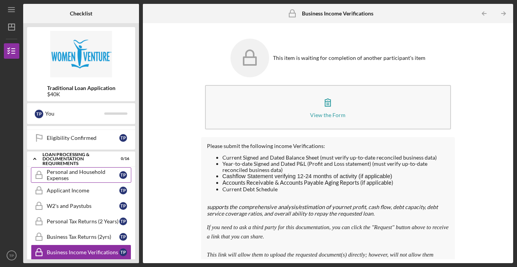
click at [79, 174] on div "Personal and Household Expenses" at bounding box center [83, 175] width 73 height 12
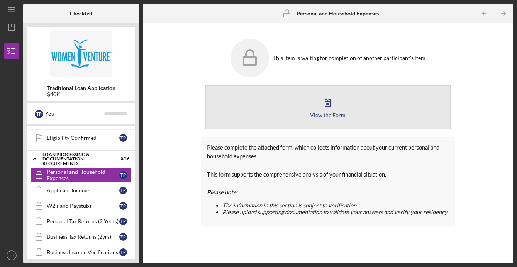
click at [337, 101] on icon "button" at bounding box center [327, 102] width 19 height 19
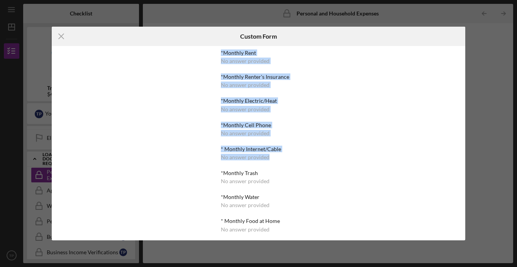
drag, startPoint x: 219, startPoint y: 53, endPoint x: 276, endPoint y: 159, distance: 120.2
click at [276, 159] on div "*Monthly Rent No answer provided *Monthly Renter's Insurance No answer provided…" at bounding box center [259, 143] width 94 height 194
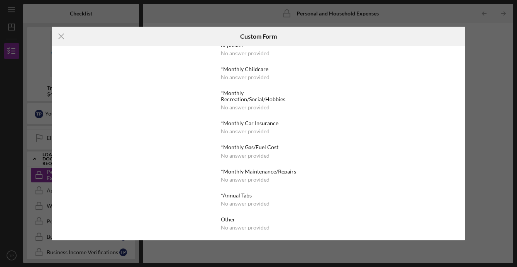
scroll to position [323, 0]
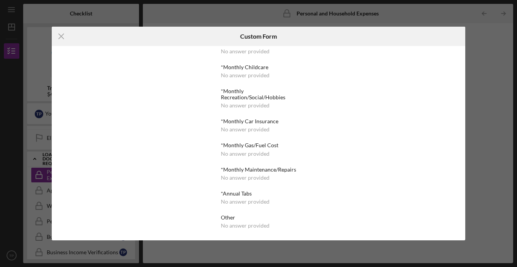
click at [477, 30] on div "Icon/Menu Close Custom Form *Monthly Rent No answer provided *Monthly Renter's …" at bounding box center [258, 133] width 517 height 267
click at [62, 35] on line at bounding box center [61, 36] width 5 height 5
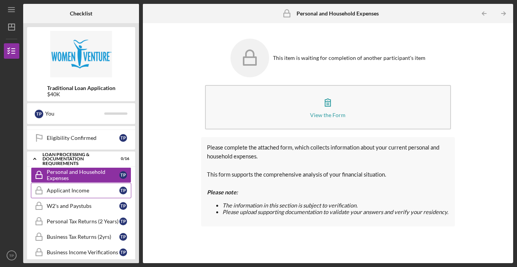
click at [84, 194] on link "Applicant Income Applicant Income T P" at bounding box center [81, 190] width 100 height 15
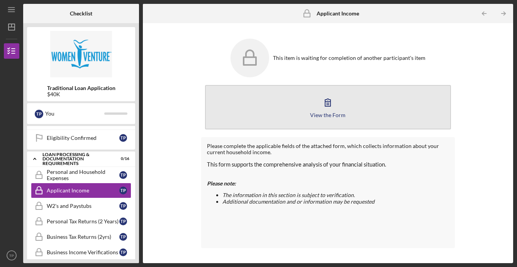
click at [336, 111] on icon "button" at bounding box center [327, 102] width 19 height 19
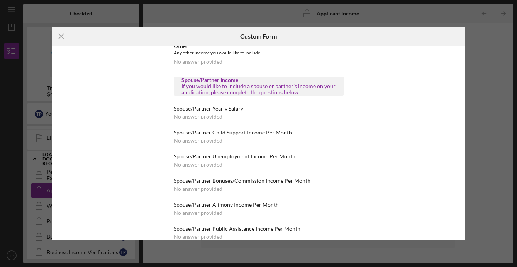
scroll to position [311, 0]
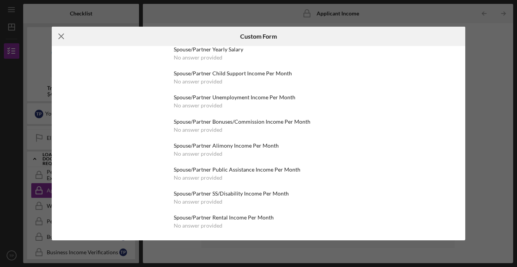
click at [63, 36] on icon "Icon/Menu Close" at bounding box center [61, 36] width 19 height 19
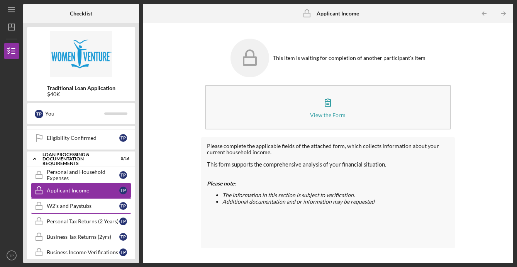
click at [87, 201] on link "W2's and Paystubs W2's and Paystubs T P" at bounding box center [81, 205] width 100 height 15
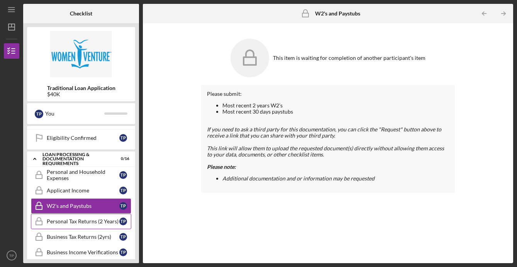
click at [63, 223] on div "Personal Tax Returns (2 Years)" at bounding box center [83, 221] width 73 height 6
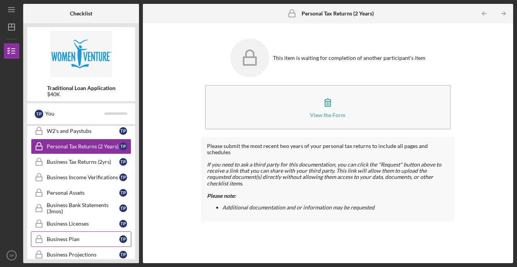
scroll to position [102, 0]
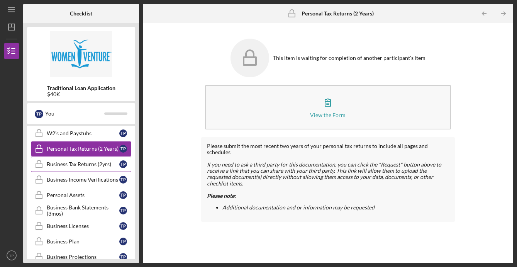
click at [94, 167] on div "Business Tax Returns (2yrs)" at bounding box center [83, 164] width 73 height 6
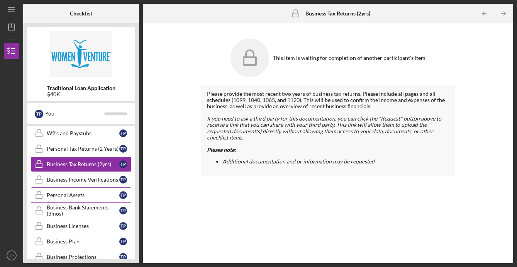
click at [76, 195] on div "Personal Assets" at bounding box center [83, 195] width 73 height 6
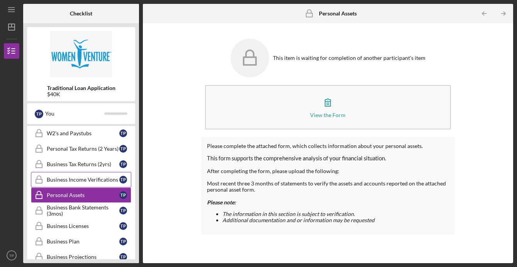
click at [86, 177] on div "Business Income Verifications" at bounding box center [83, 180] width 73 height 6
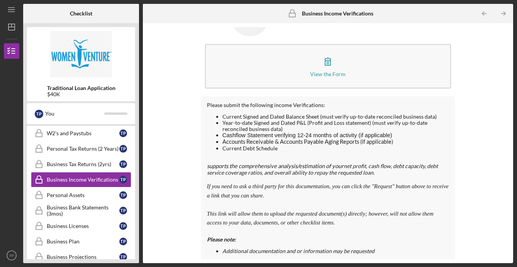
scroll to position [47, 0]
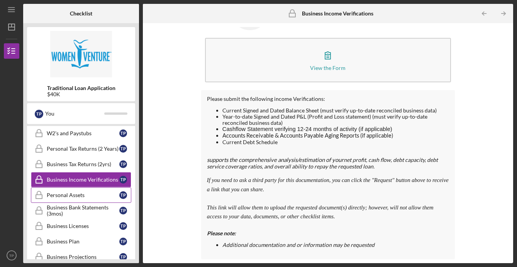
click at [89, 195] on div "Personal Assets" at bounding box center [83, 195] width 73 height 6
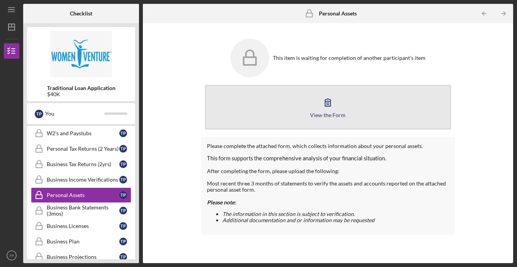
click at [347, 115] on button "View the Form Form" at bounding box center [328, 107] width 246 height 44
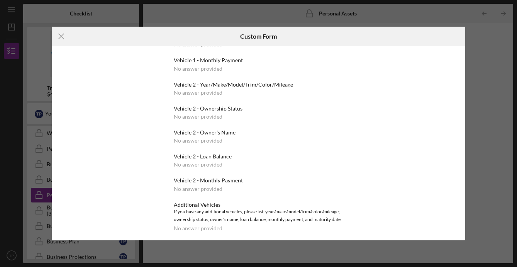
scroll to position [1411, 0]
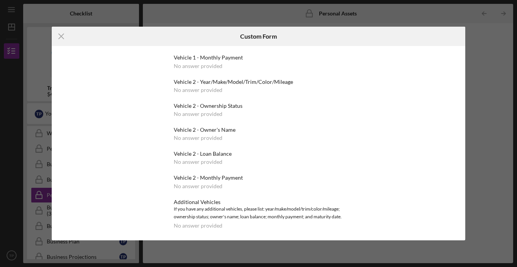
click at [470, 71] on div "Icon/Menu Close Custom Form Cash, Checking, Savings, & Money Market Accounts Pl…" at bounding box center [258, 133] width 517 height 267
click at [59, 32] on icon "Icon/Menu Close" at bounding box center [61, 36] width 19 height 19
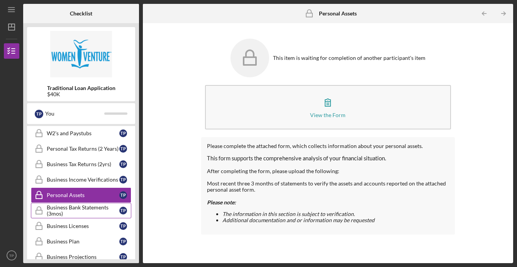
click at [90, 207] on div "Business Bank Statements (3mos)" at bounding box center [83, 210] width 73 height 12
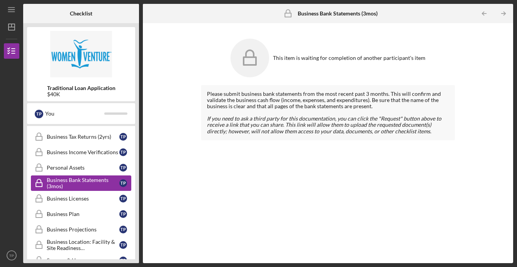
scroll to position [133, 0]
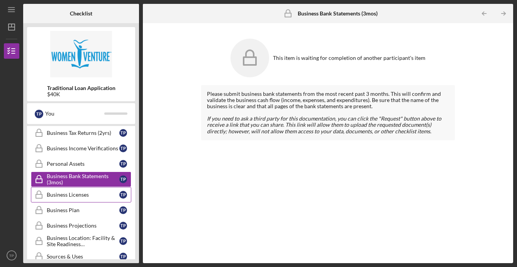
click at [84, 199] on link "Business Licenses Business Licenses T P" at bounding box center [81, 194] width 100 height 15
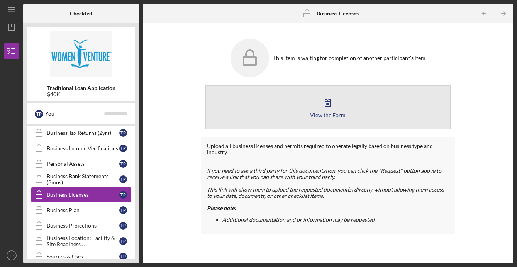
click at [320, 116] on div "View the Form" at bounding box center [328, 115] width 36 height 6
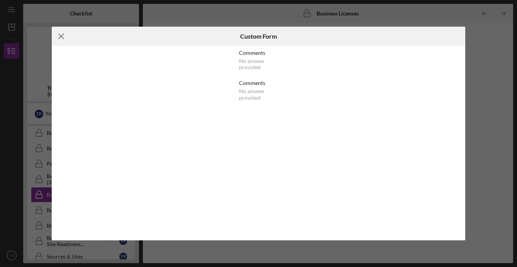
click at [62, 32] on icon "Icon/Menu Close" at bounding box center [61, 36] width 19 height 19
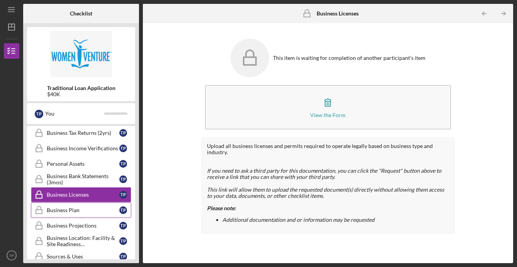
click at [83, 211] on div "Business Plan" at bounding box center [83, 210] width 73 height 6
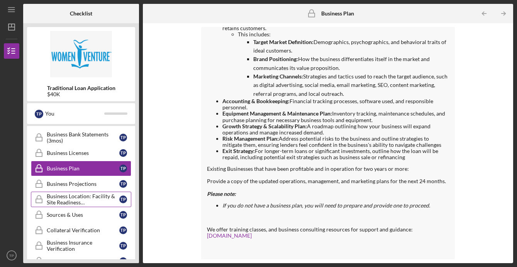
scroll to position [227, 0]
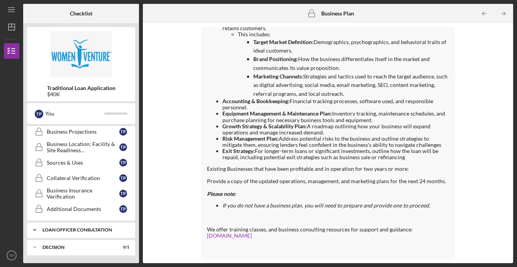
click at [80, 233] on div "Icon/Expander Loan Officer Consultation 0 / 1" at bounding box center [81, 229] width 108 height 15
click at [80, 233] on div "Icon/Expander Loan Officer Consultation 0 / 1" at bounding box center [81, 230] width 108 height 16
click at [64, 244] on div "Icon/Expander Decision 0 / 1" at bounding box center [81, 247] width 108 height 15
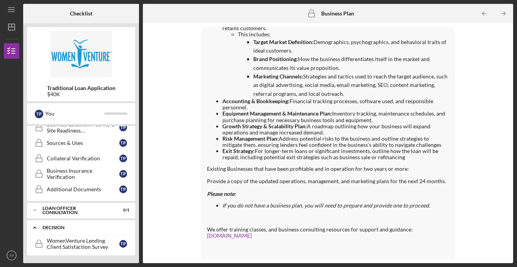
click at [56, 228] on div "Decision" at bounding box center [84, 227] width 83 height 5
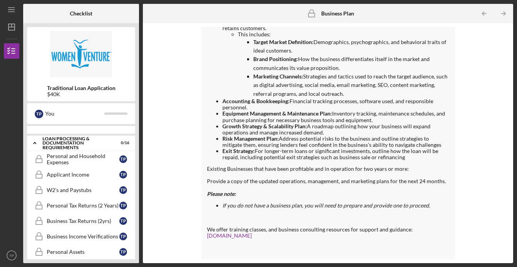
scroll to position [44, 0]
